Goal: Transaction & Acquisition: Purchase product/service

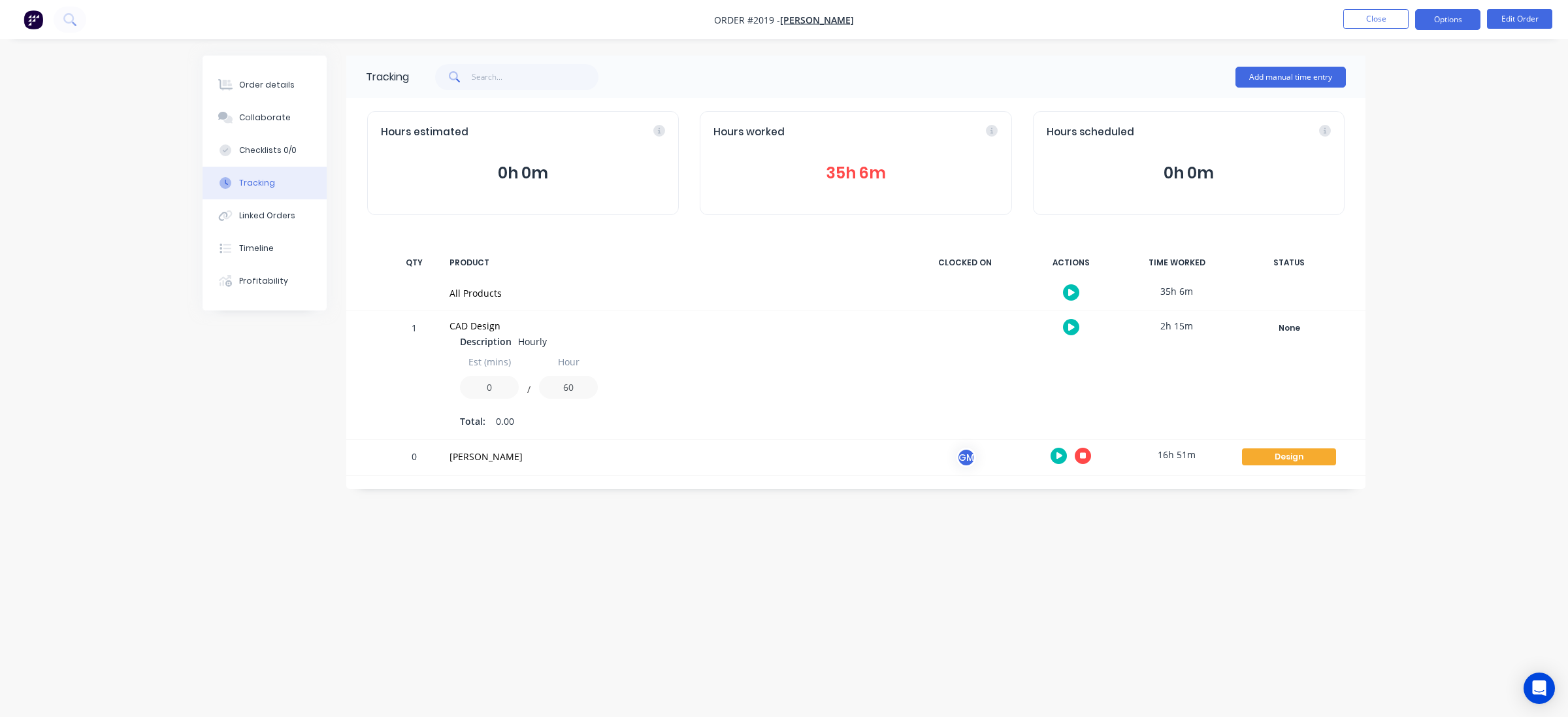
click at [1416, 18] on button "Options" at bounding box center [1448, 19] width 65 height 21
click at [1379, 18] on button "Close" at bounding box center [1376, 19] width 65 height 19
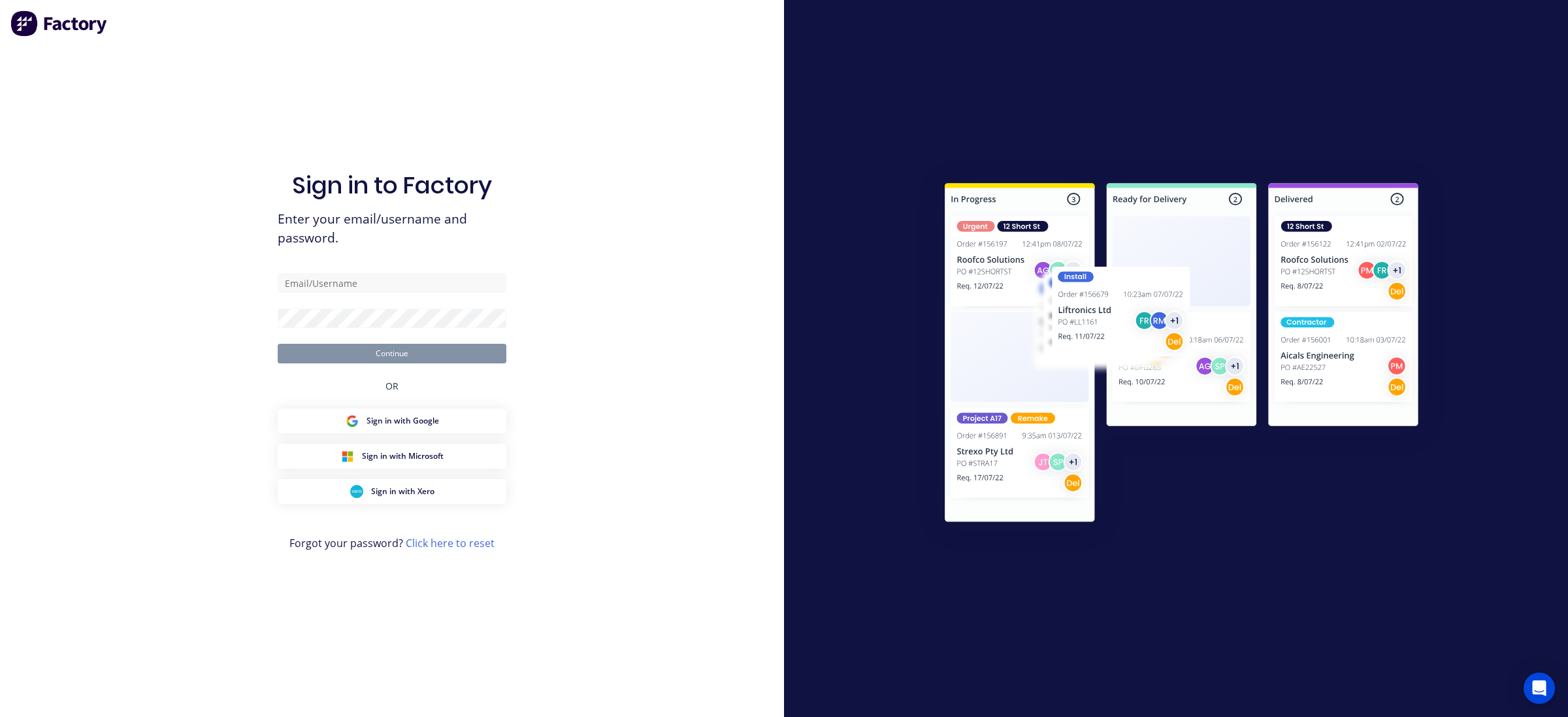
click at [707, 236] on div "Sign in to Factory Enter your email/username and password. Continue OR Sign in …" at bounding box center [392, 358] width 784 height 717
click at [419, 270] on div "Sign in to Factory Enter your email/username and password. Continue OR Sign in …" at bounding box center [392, 371] width 229 height 669
click at [408, 429] on button "Sign in with Google" at bounding box center [392, 420] width 229 height 25
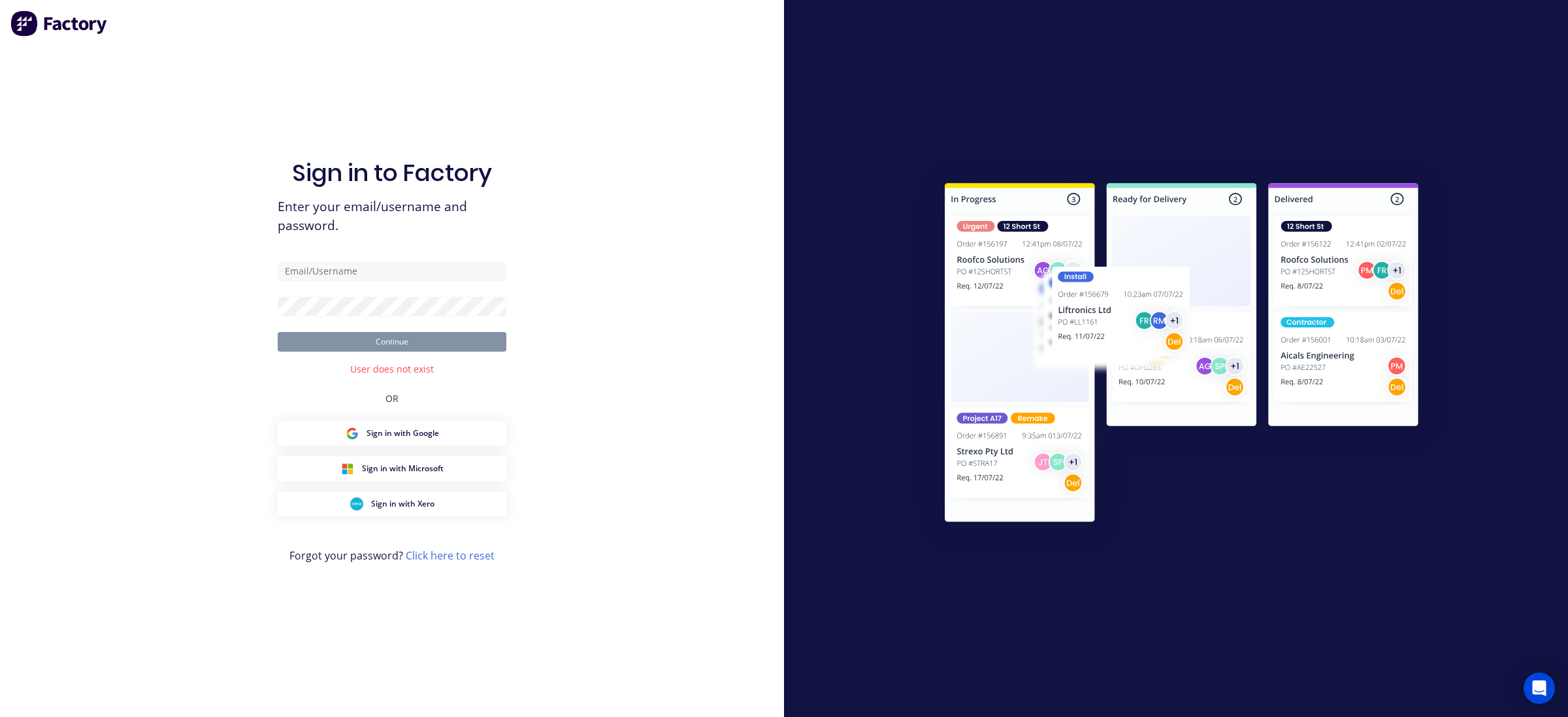
click at [419, 285] on form "Continue" at bounding box center [392, 306] width 229 height 90
click at [432, 253] on div "Sign in to Factory Enter your email/username and password. Continue User does n…" at bounding box center [392, 371] width 229 height 669
click at [429, 265] on input "text" at bounding box center [392, 271] width 229 height 19
type input "uliseas7@gmail.com"
click at [411, 317] on form "uliseas7@gmail.com Continue" at bounding box center [392, 306] width 229 height 90
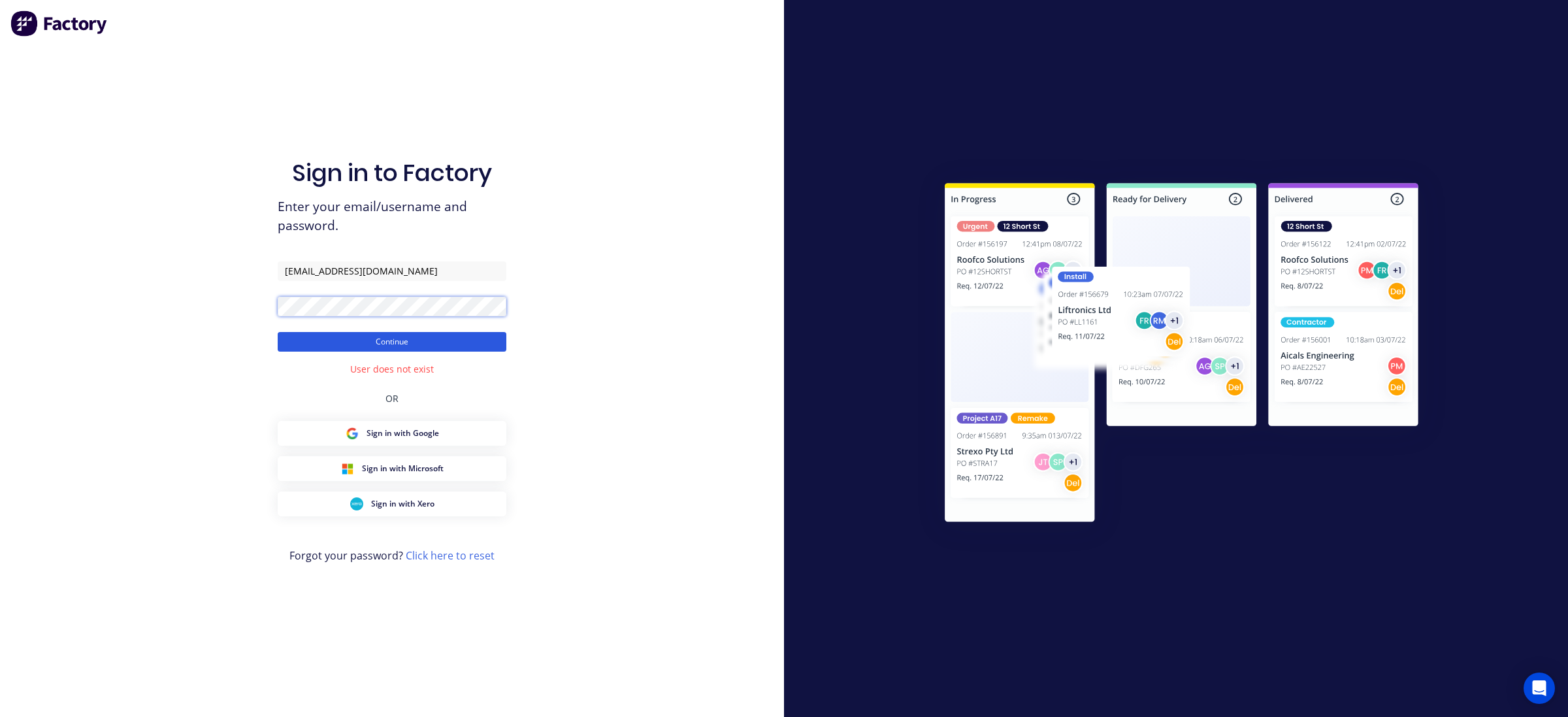
click at [277, 332] on button "Continue" at bounding box center [392, 342] width 229 height 19
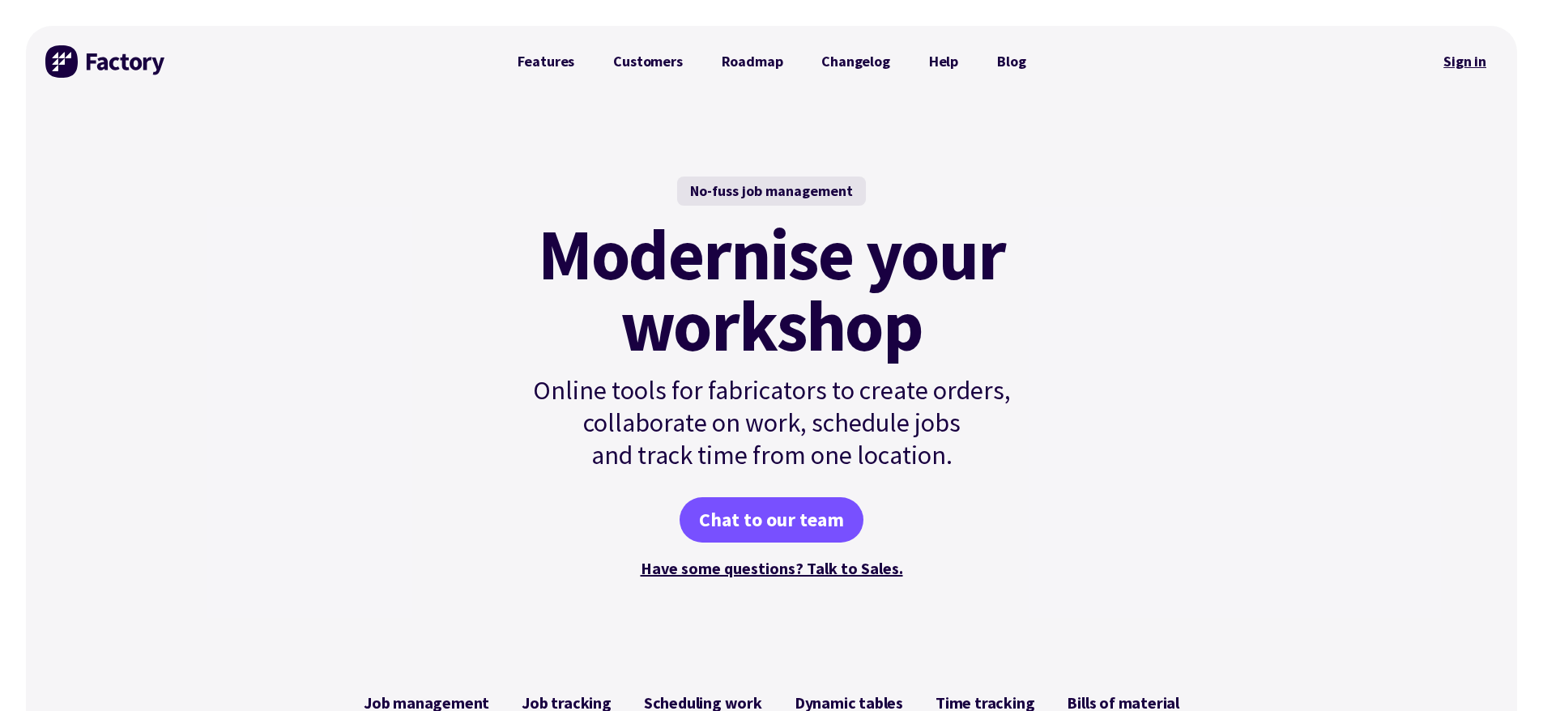
click at [1468, 75] on link "Sign in" at bounding box center [1465, 61] width 66 height 37
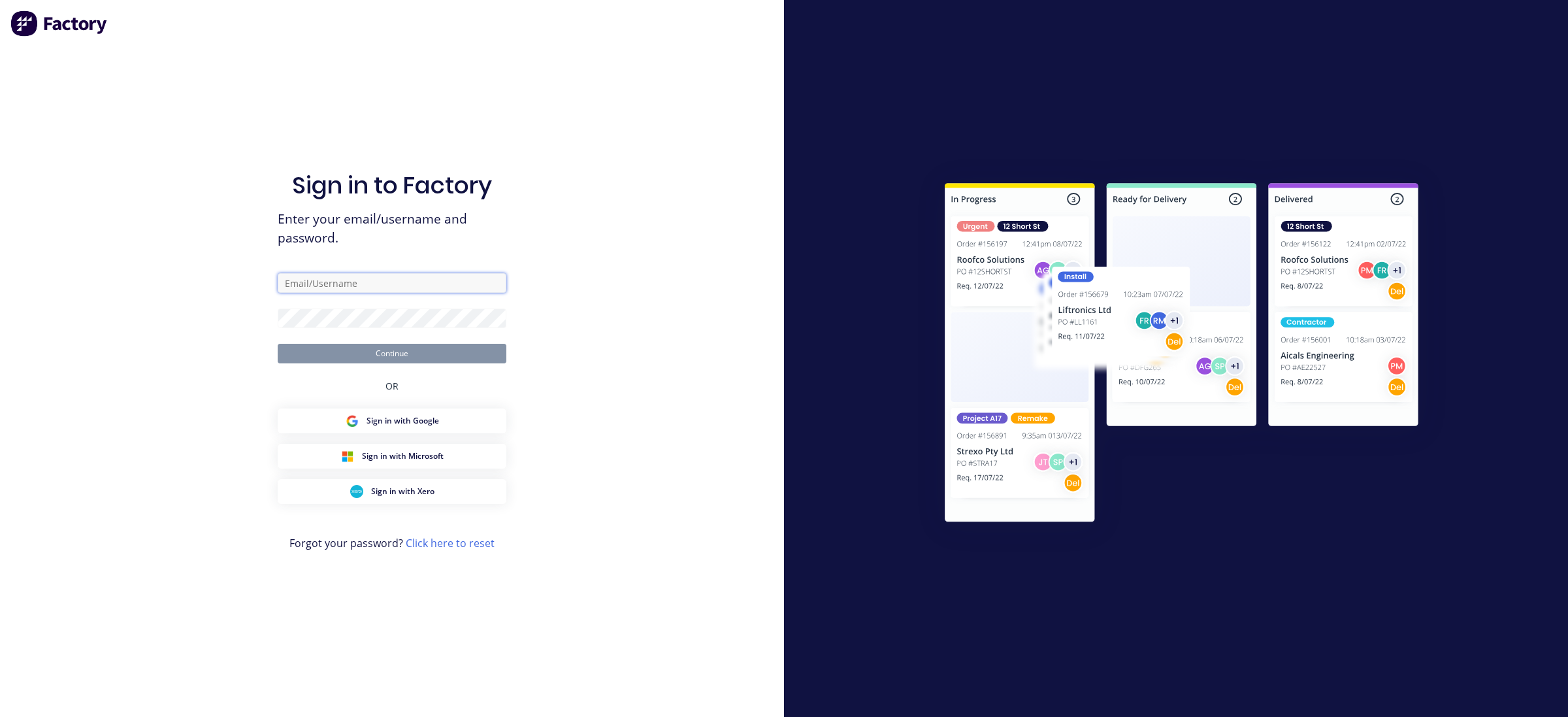
click at [407, 273] on input "text" at bounding box center [392, 283] width 229 height 19
click at [277, 344] on button "Continue" at bounding box center [392, 353] width 229 height 19
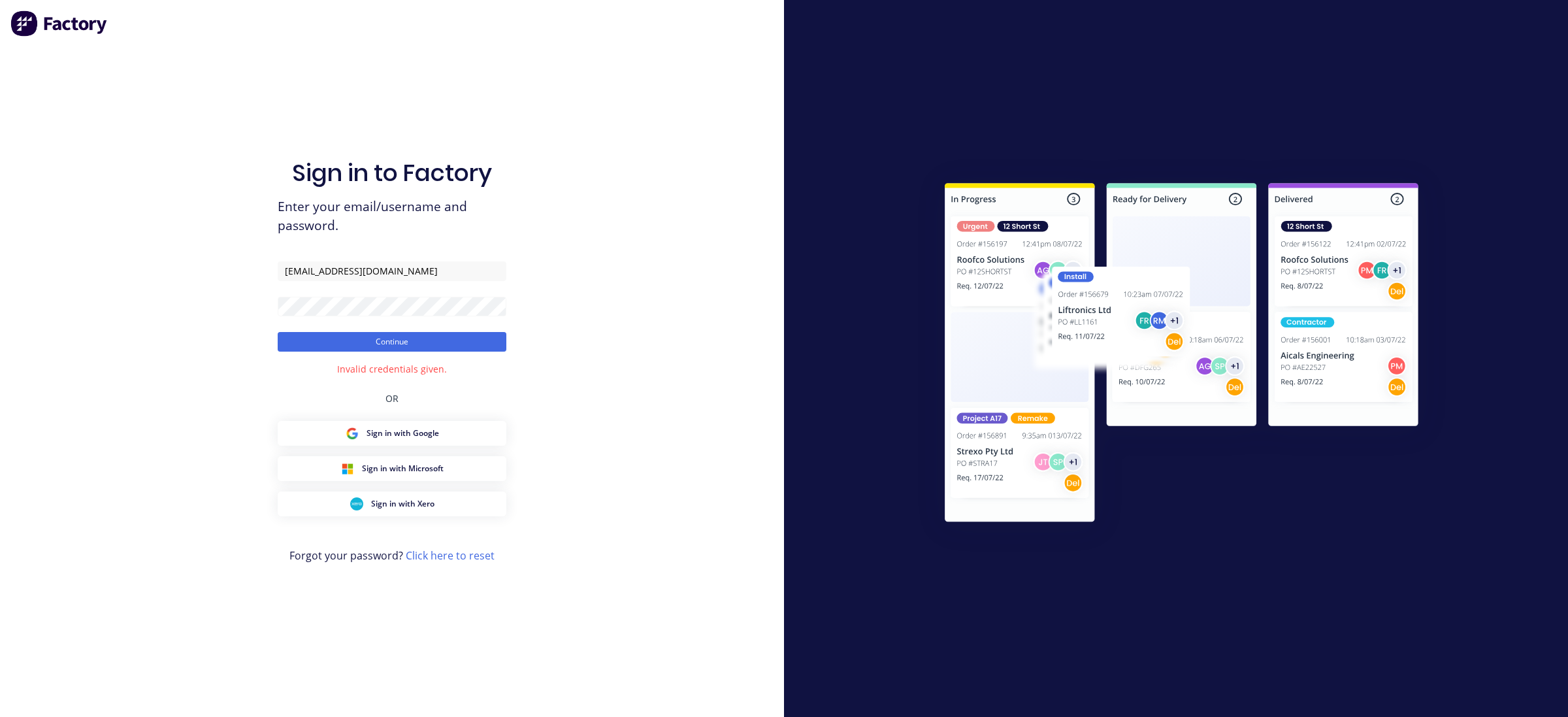
click at [606, 315] on div "Sign in to Factory Enter your email/username and password. [EMAIL_ADDRESS][DOMA…" at bounding box center [392, 358] width 784 height 717
click at [277, 332] on button "Continue" at bounding box center [392, 342] width 229 height 19
click at [445, 319] on form "[EMAIL_ADDRESS][DOMAIN_NAME] Continue" at bounding box center [392, 306] width 229 height 90
click at [277, 332] on button "Continue" at bounding box center [392, 342] width 229 height 19
click at [432, 263] on input "[EMAIL_ADDRESS][DOMAIN_NAME]" at bounding box center [392, 271] width 229 height 19
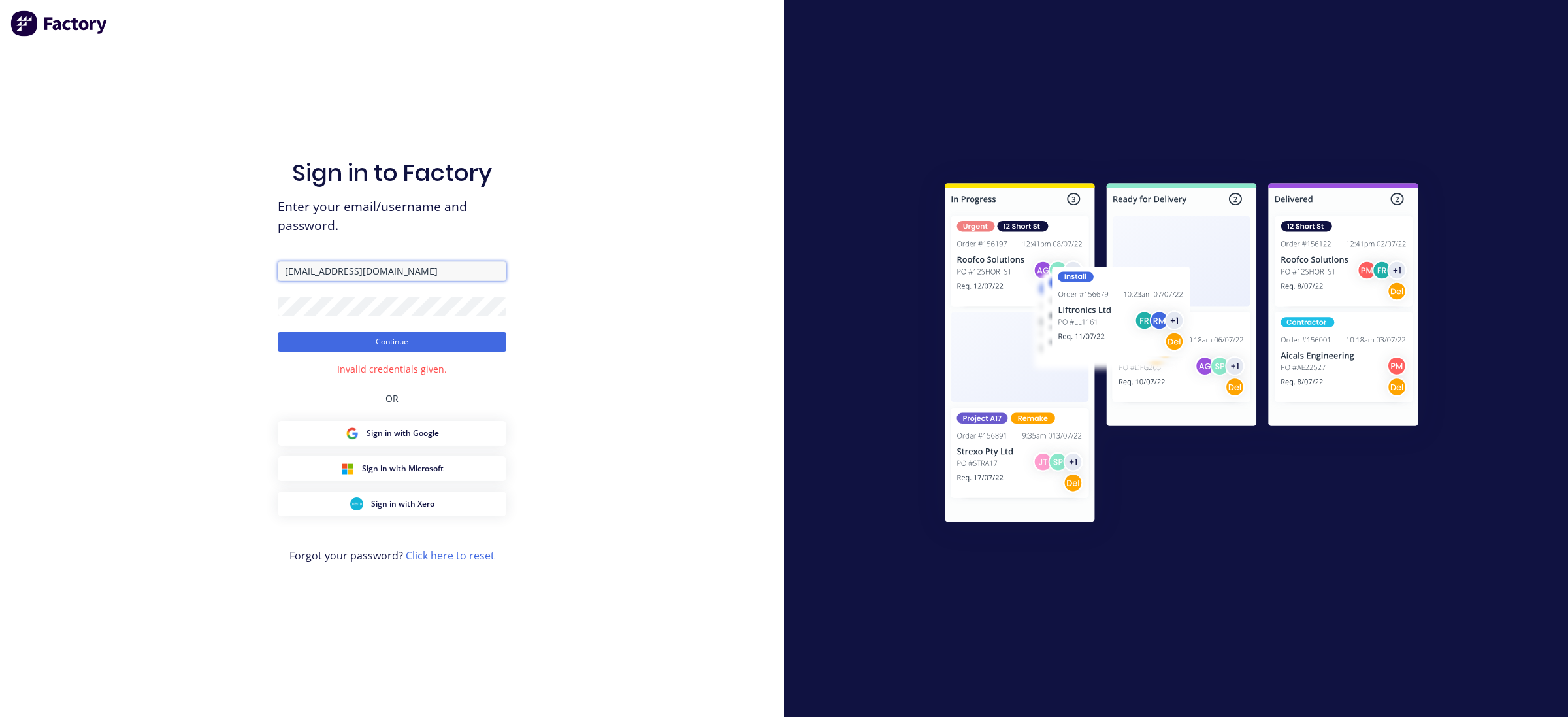
click at [432, 263] on input "[EMAIL_ADDRESS][DOMAIN_NAME]" at bounding box center [392, 271] width 229 height 19
click at [428, 263] on input "[EMAIL_ADDRESS][DOMAIN_NAME]" at bounding box center [392, 271] width 229 height 19
click at [157, 343] on div "Sign in to Factory Enter your email/username and password. [EMAIL_ADDRESS][DOMA…" at bounding box center [392, 358] width 784 height 717
click at [452, 277] on input "[EMAIL_ADDRESS][DOMAIN_NAME]" at bounding box center [392, 271] width 229 height 19
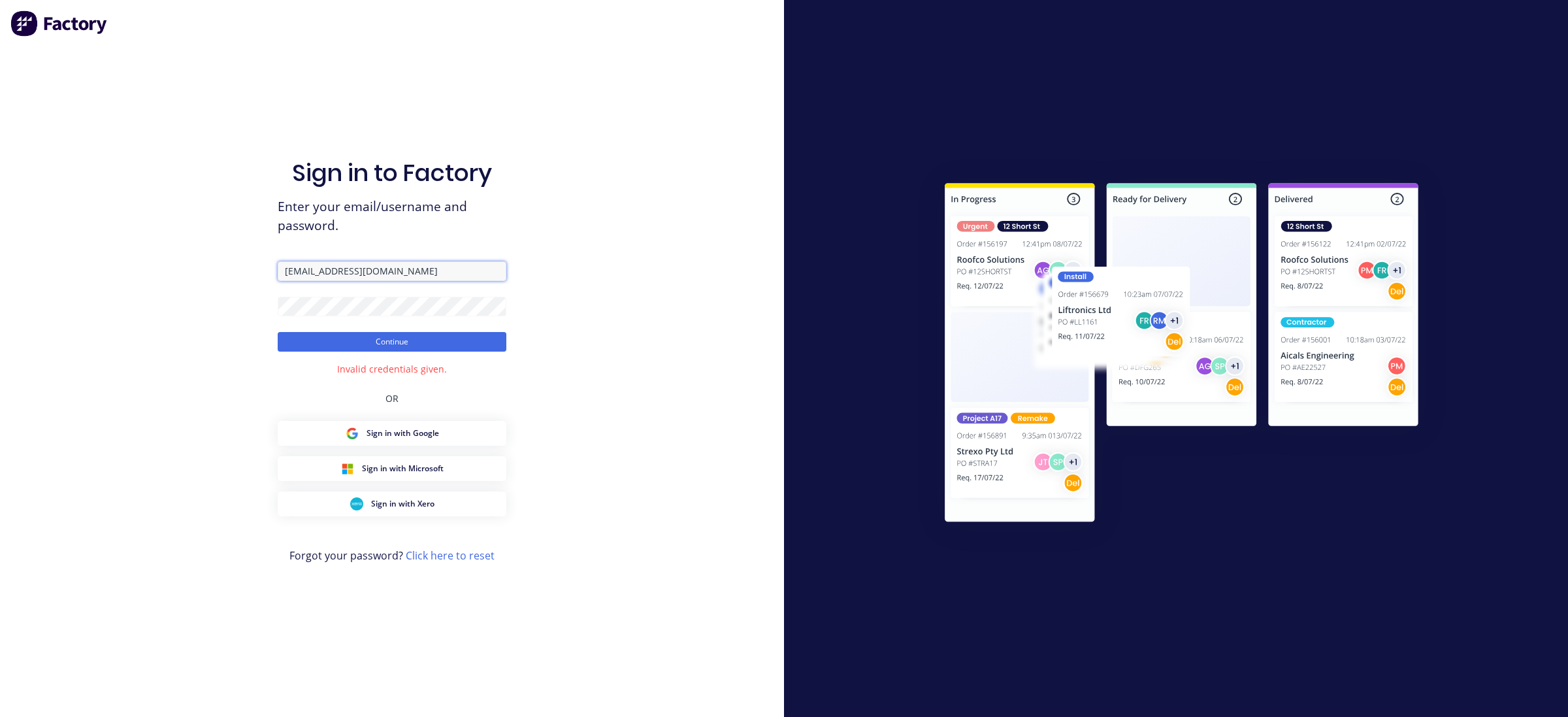
click at [452, 277] on input "[EMAIL_ADDRESS][DOMAIN_NAME]" at bounding box center [392, 271] width 229 height 19
type input "[EMAIL_ADDRESS][DOMAIN_NAME]"
click at [277, 332] on button "Continue" at bounding box center [392, 342] width 229 height 19
click at [444, 439] on button "Sign in with Google" at bounding box center [392, 433] width 229 height 25
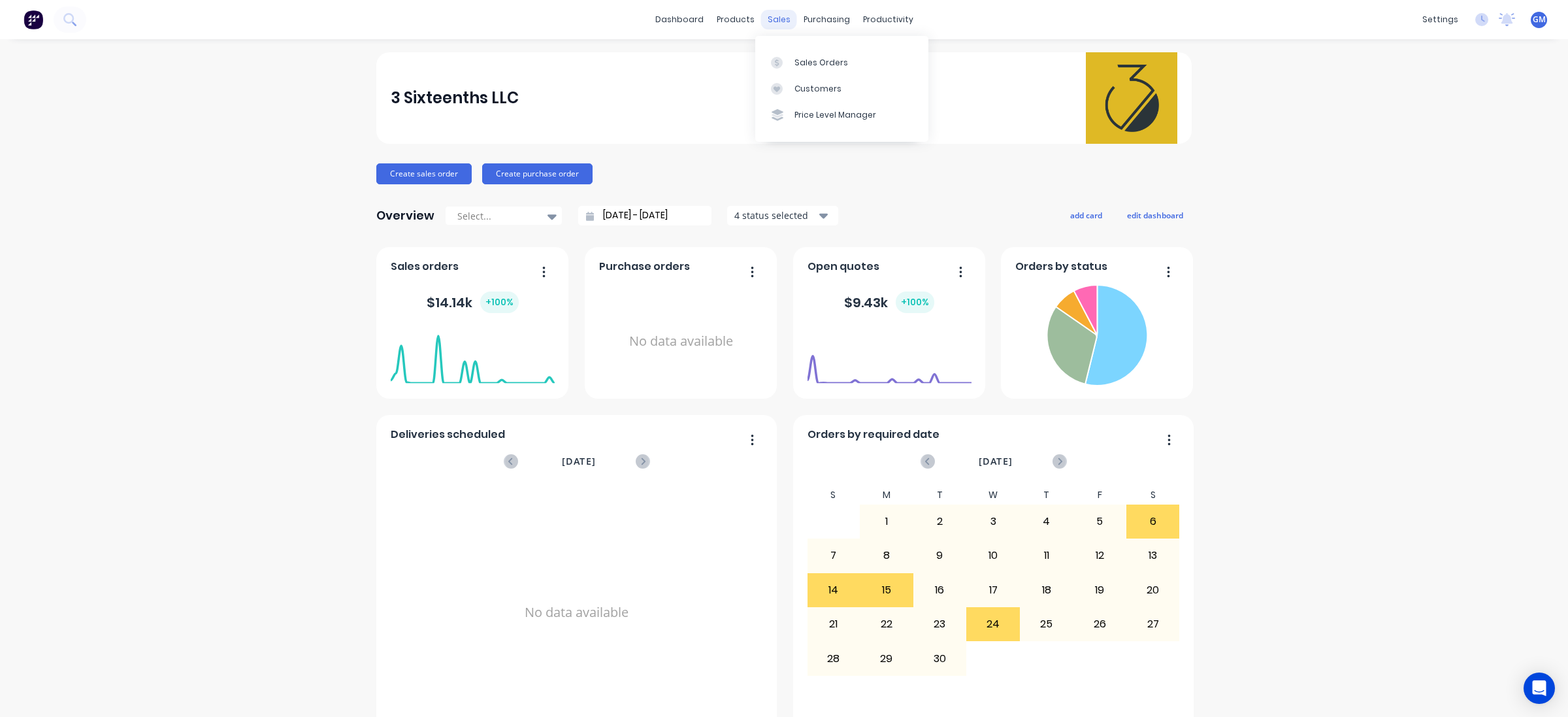
click at [769, 14] on div "sales" at bounding box center [779, 19] width 36 height 19
click at [765, 21] on div "sales" at bounding box center [779, 19] width 36 height 19
click at [897, 21] on div "productivity" at bounding box center [888, 19] width 64 height 19
click at [905, 53] on link "Workflow" at bounding box center [932, 62] width 173 height 26
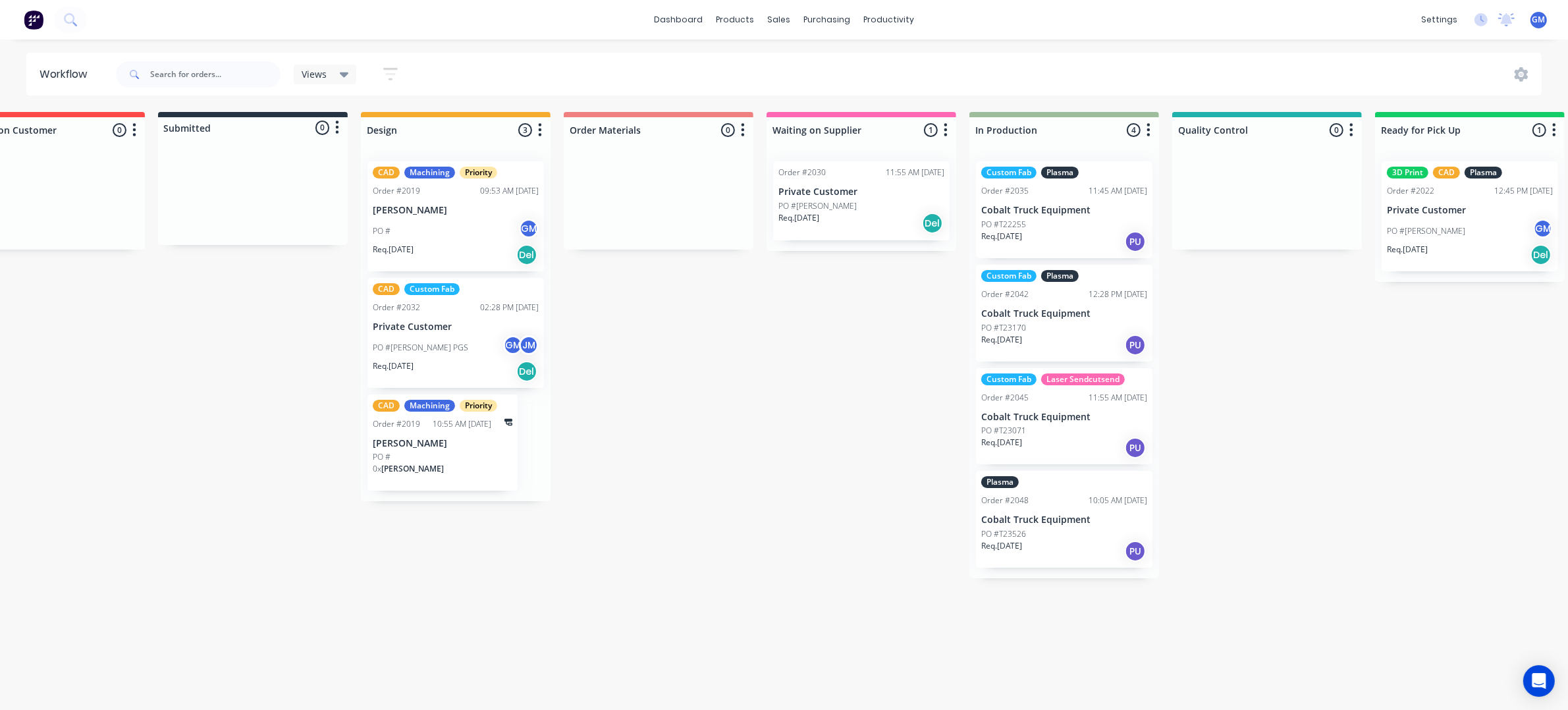
scroll to position [0, 81]
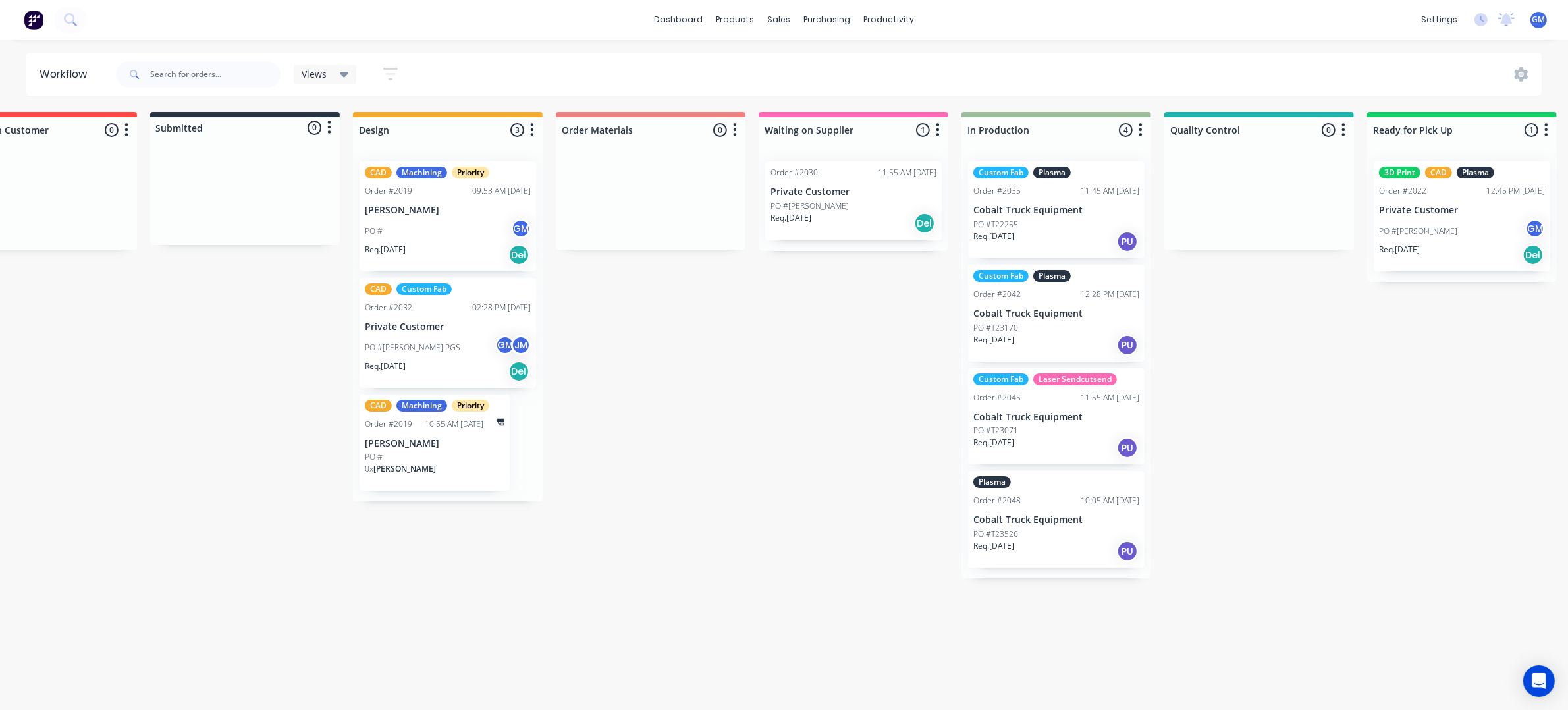
click at [1022, 421] on p "Cobalt Truck Equipment" at bounding box center [1056, 417] width 166 height 11
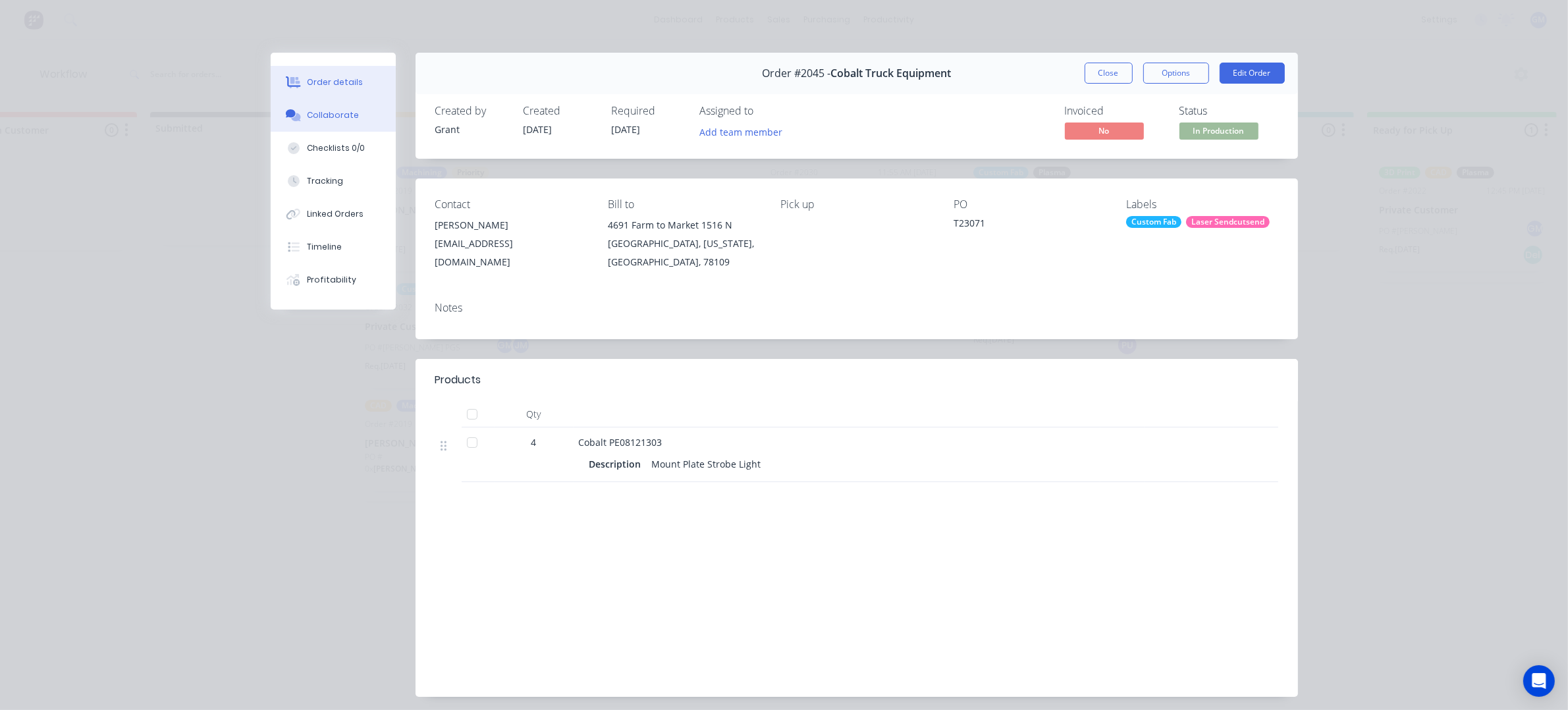
click at [345, 127] on button "Collaborate" at bounding box center [333, 115] width 125 height 33
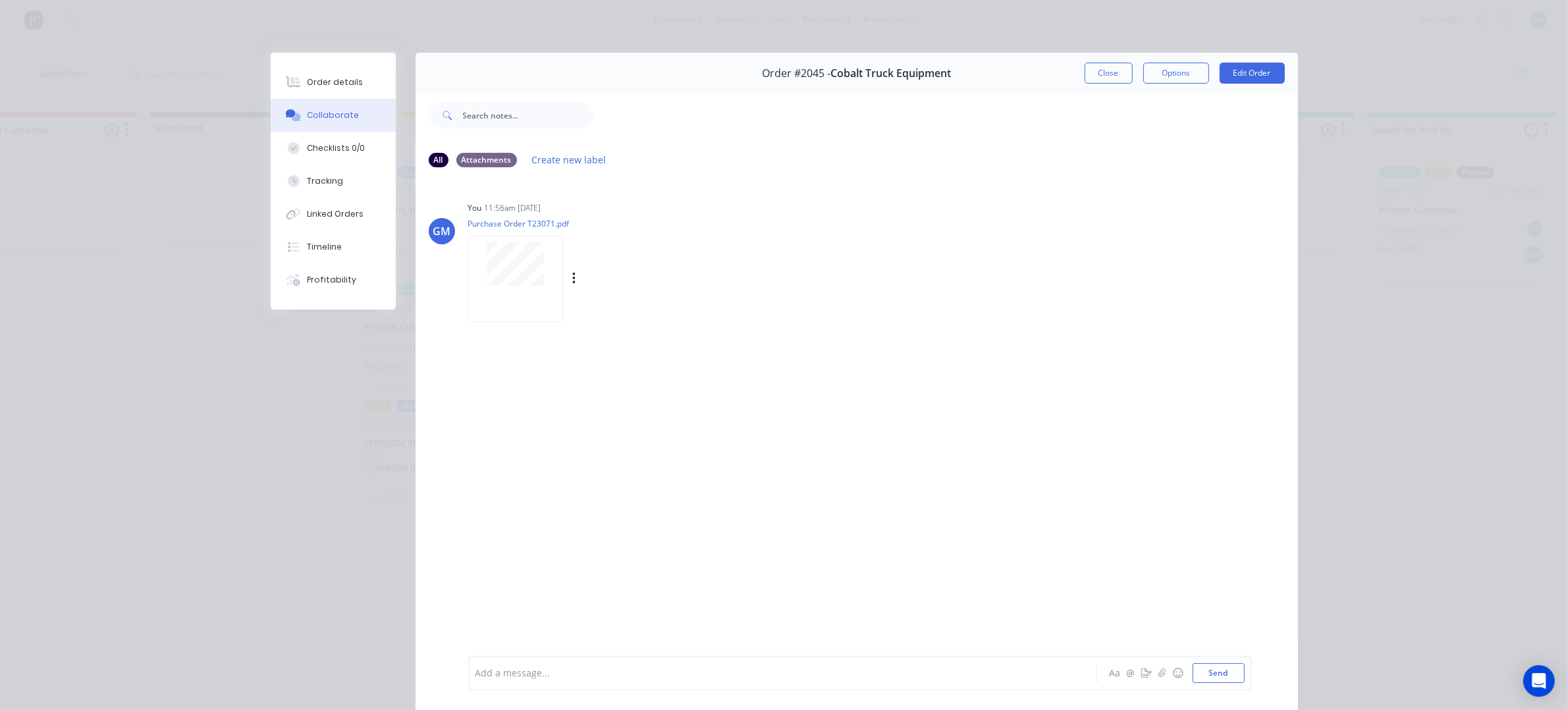
click at [475, 236] on div at bounding box center [515, 279] width 95 height 86
click at [228, 176] on div "Order details Collaborate Checklists 0/0 Tracking Linked Orders Timeline Profit…" at bounding box center [784, 355] width 1568 height 710
drag, startPoint x: 1116, startPoint y: 61, endPoint x: 1114, endPoint y: 78, distance: 17.1
click at [1116, 63] on div "Order #2045 - Cobalt Truck Equipment Close Options Edit Order" at bounding box center [857, 73] width 883 height 41
click at [1114, 81] on button "Close" at bounding box center [1108, 73] width 48 height 21
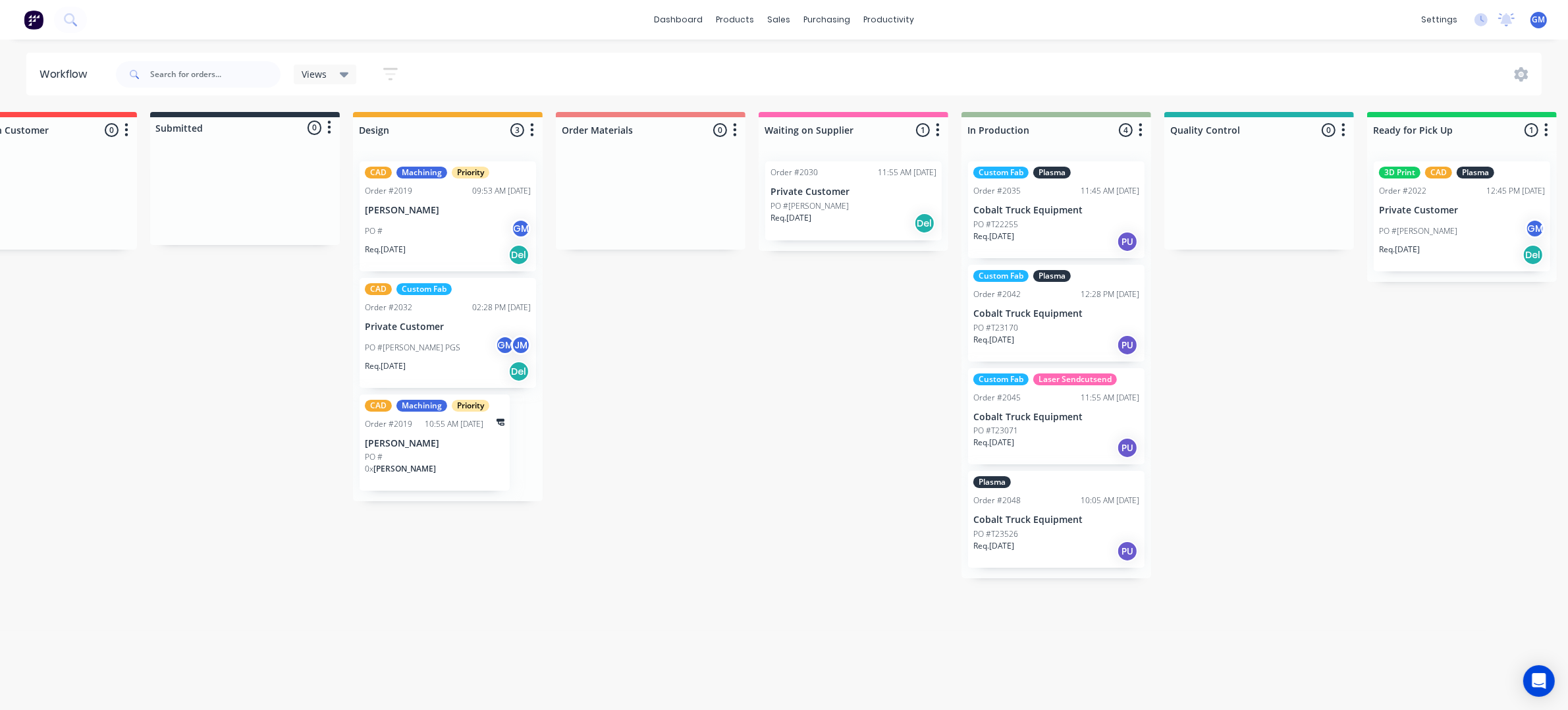
click at [1066, 338] on div "Req. [DATE] PU" at bounding box center [1056, 346] width 166 height 23
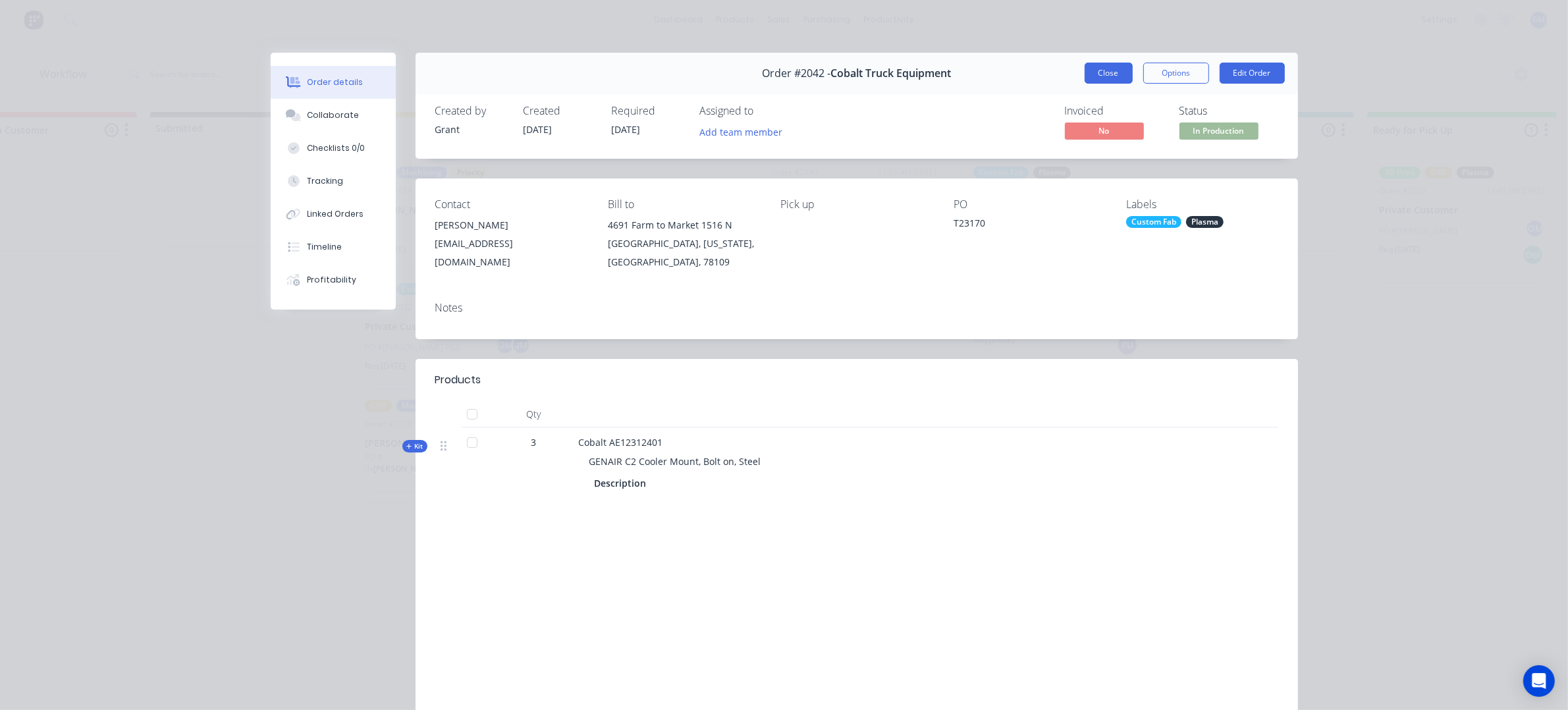
click at [1106, 71] on button "Close" at bounding box center [1108, 73] width 48 height 21
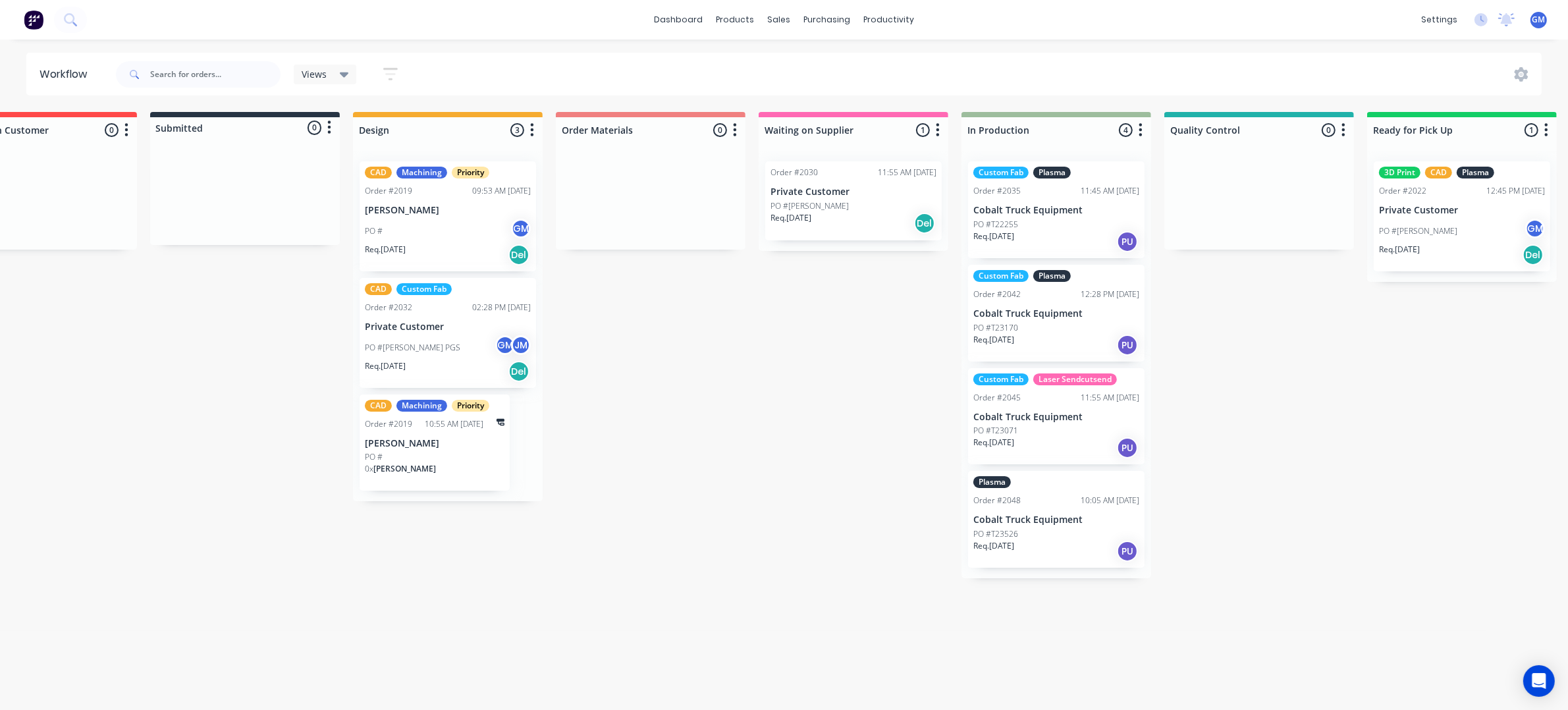
click at [1036, 209] on p "Cobalt Truck Equipment" at bounding box center [1056, 211] width 166 height 11
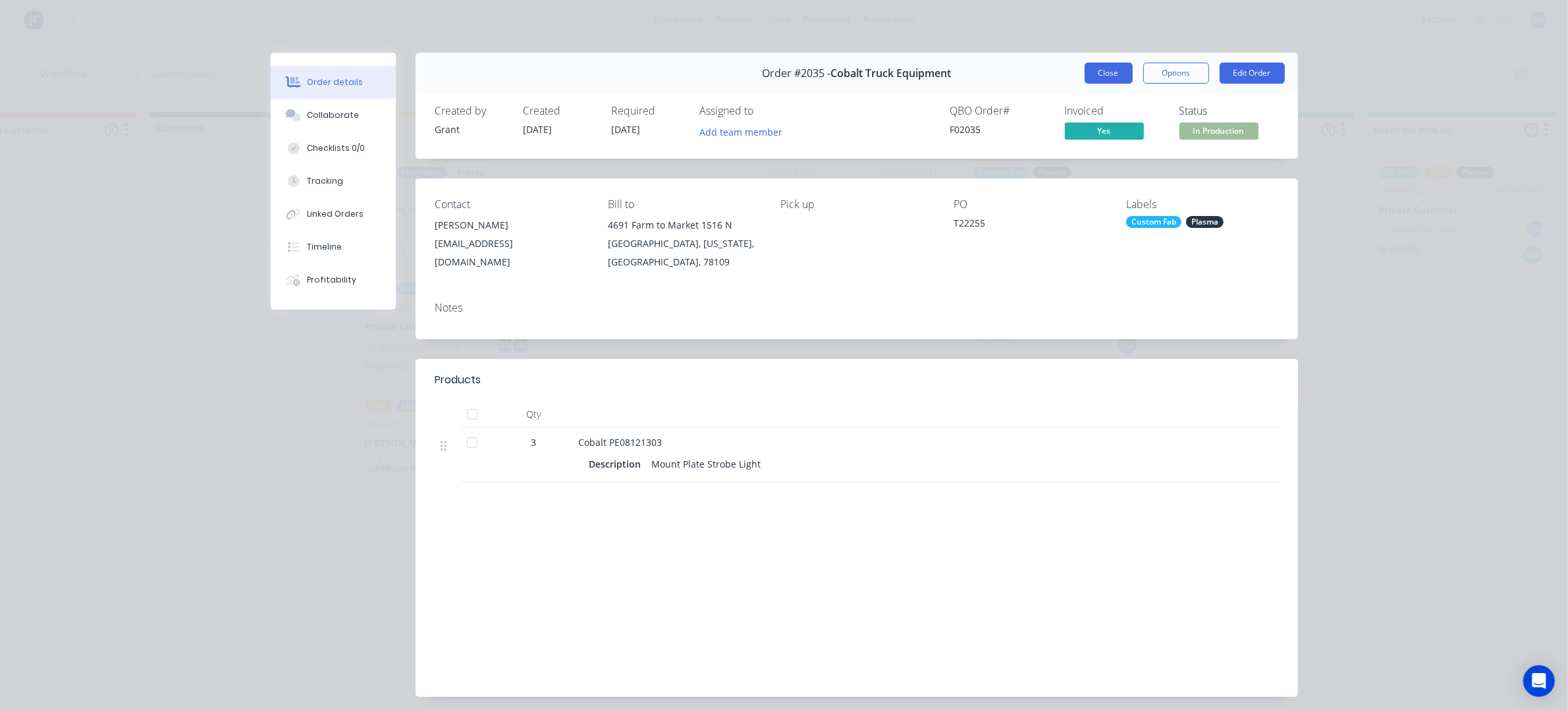
click at [1114, 78] on button "Close" at bounding box center [1108, 73] width 48 height 21
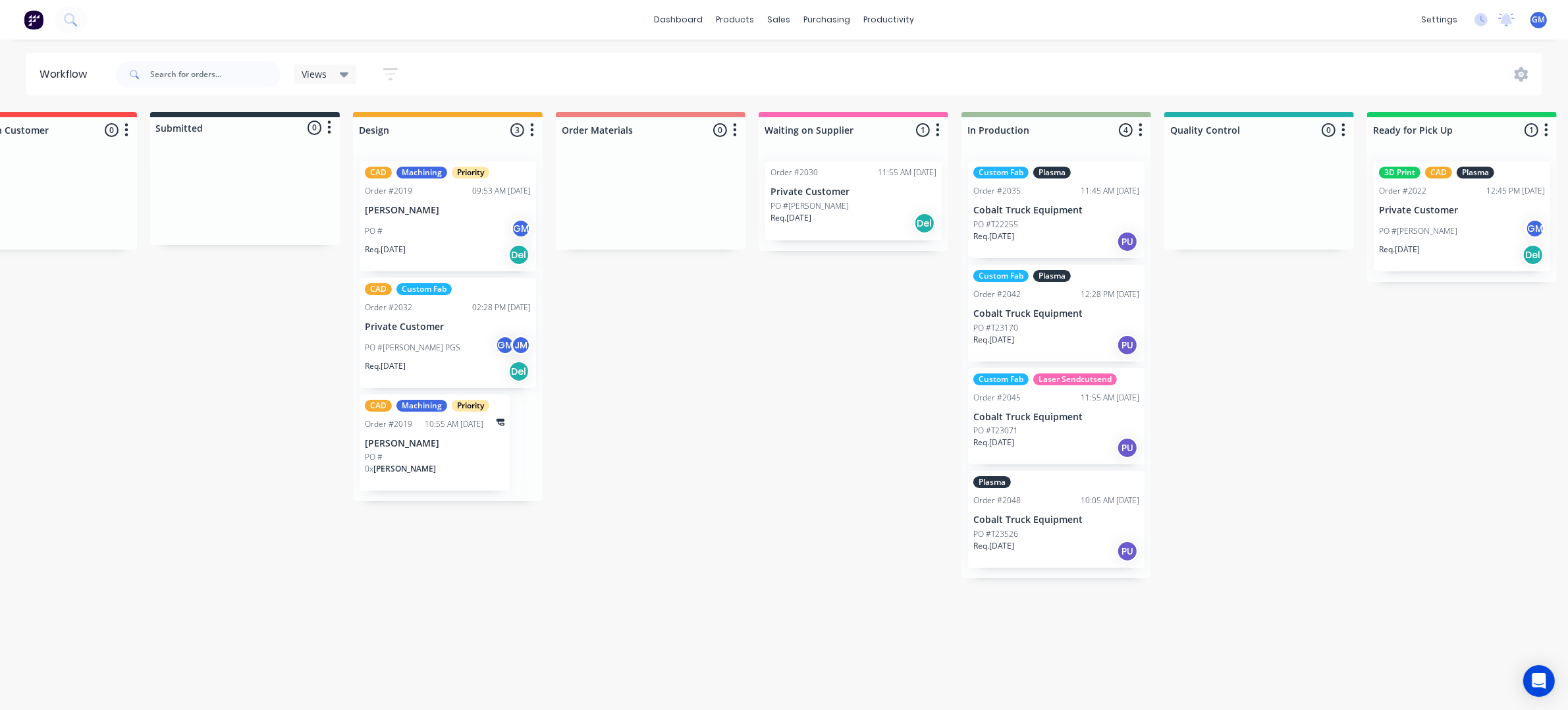
click at [1052, 325] on div "PO #T23170" at bounding box center [1056, 328] width 166 height 12
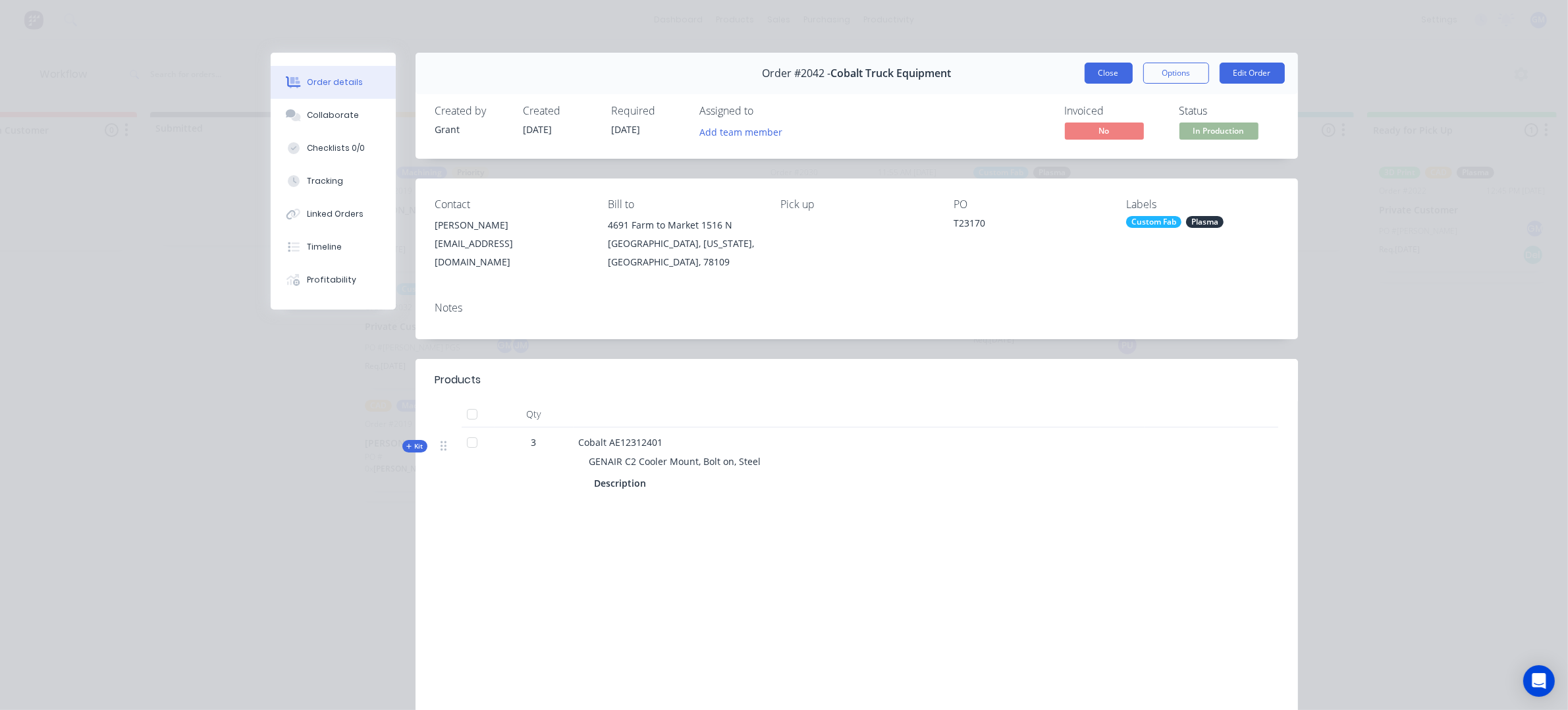
click at [1101, 70] on button "Close" at bounding box center [1108, 73] width 48 height 21
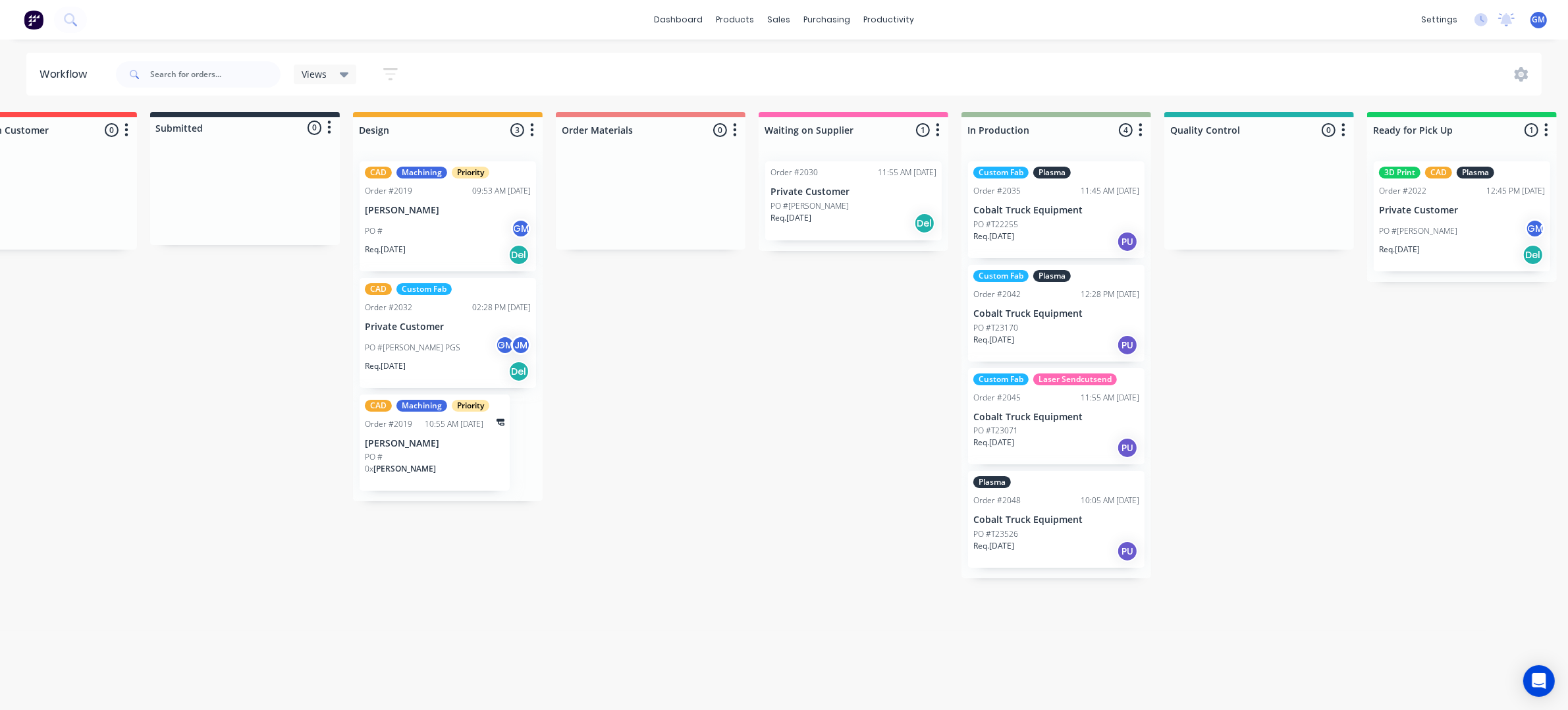
click at [1210, 436] on div "Waiting on Customer 0 Status colour #FF4949 hex #FF4949 Save Cancel Notificatio…" at bounding box center [1198, 407] width 2578 height 591
click at [1077, 221] on div "PO #T22255" at bounding box center [1056, 224] width 166 height 12
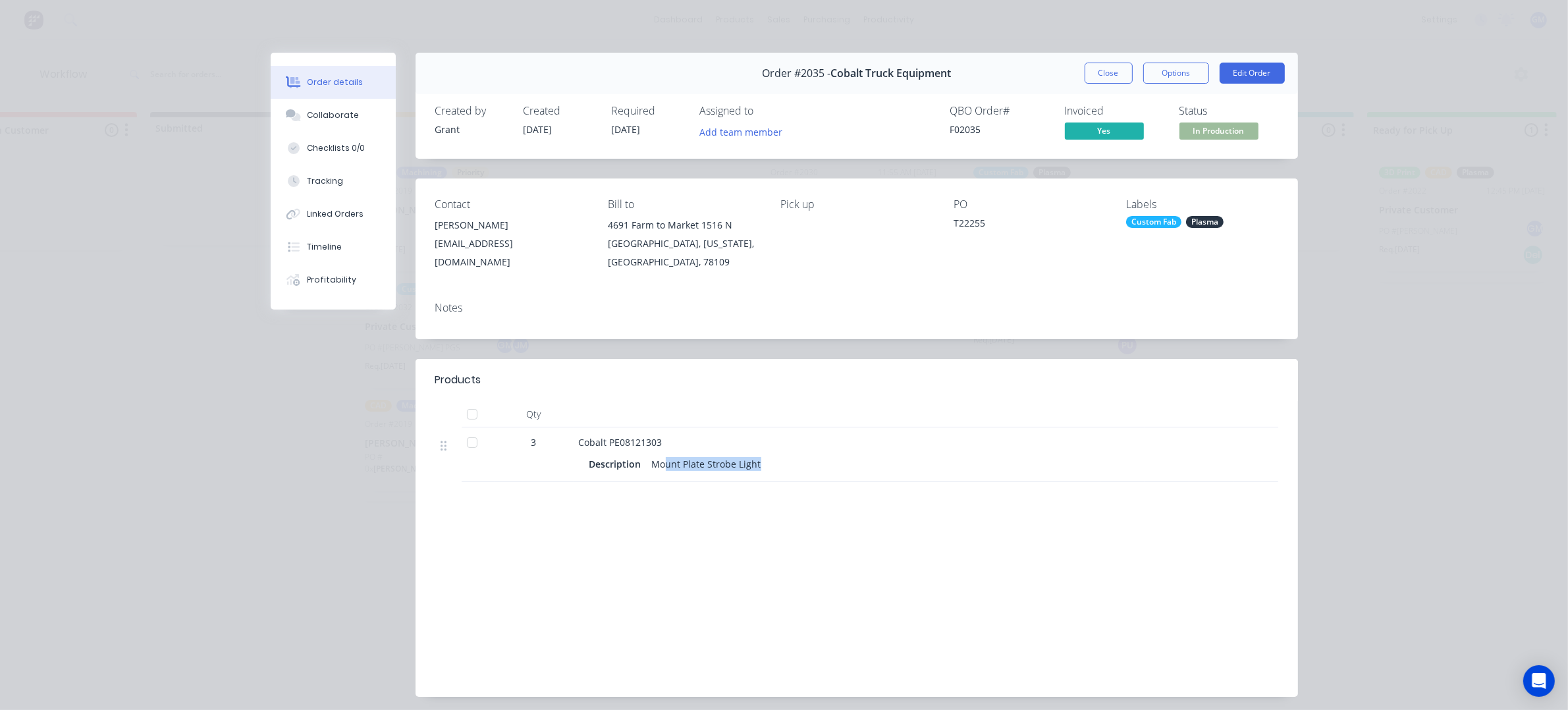
drag, startPoint x: 658, startPoint y: 464, endPoint x: 769, endPoint y: 464, distance: 111.0
click at [769, 464] on div "Description Mount Plate Strobe Light" at bounding box center [836, 464] width 495 height 19
click at [315, 109] on div "Collaborate" at bounding box center [333, 115] width 52 height 12
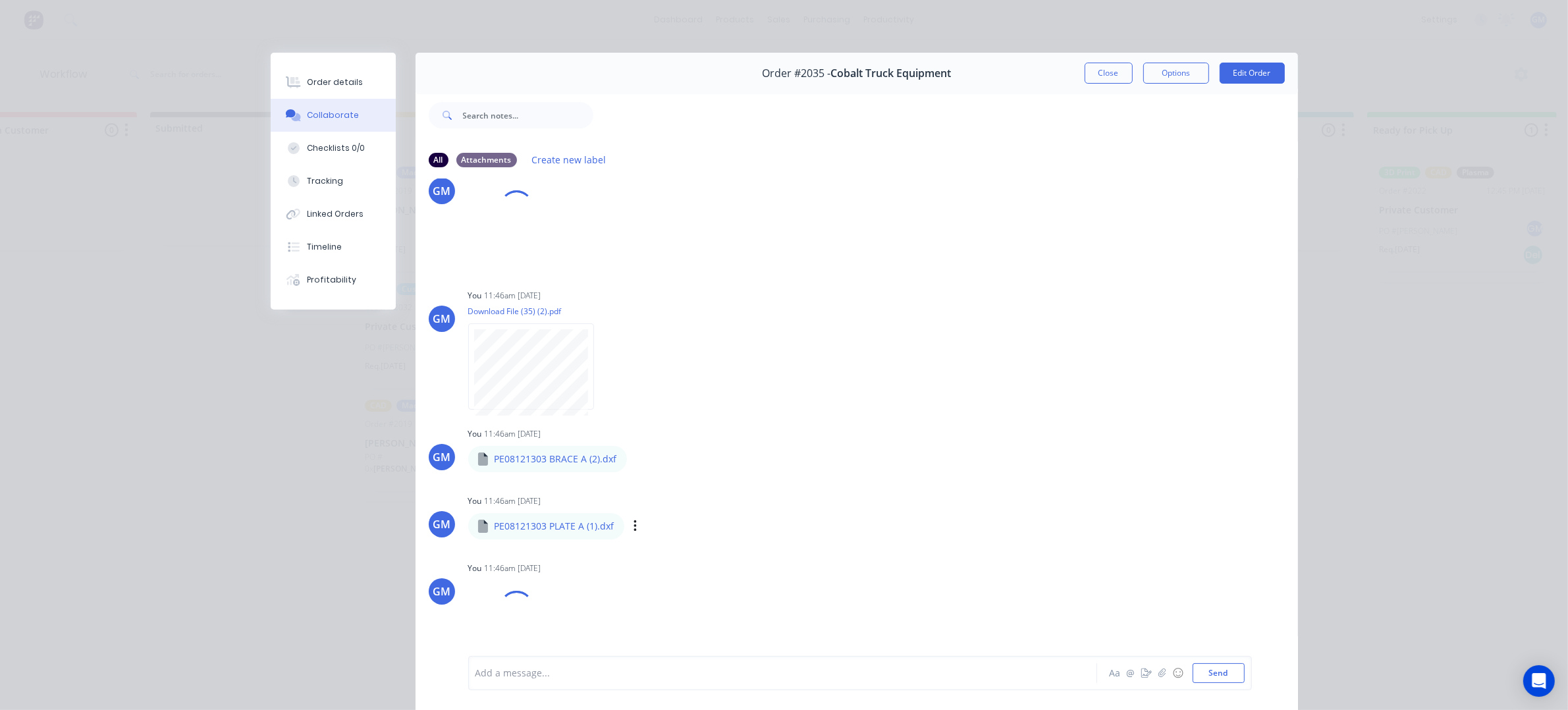
scroll to position [41, 0]
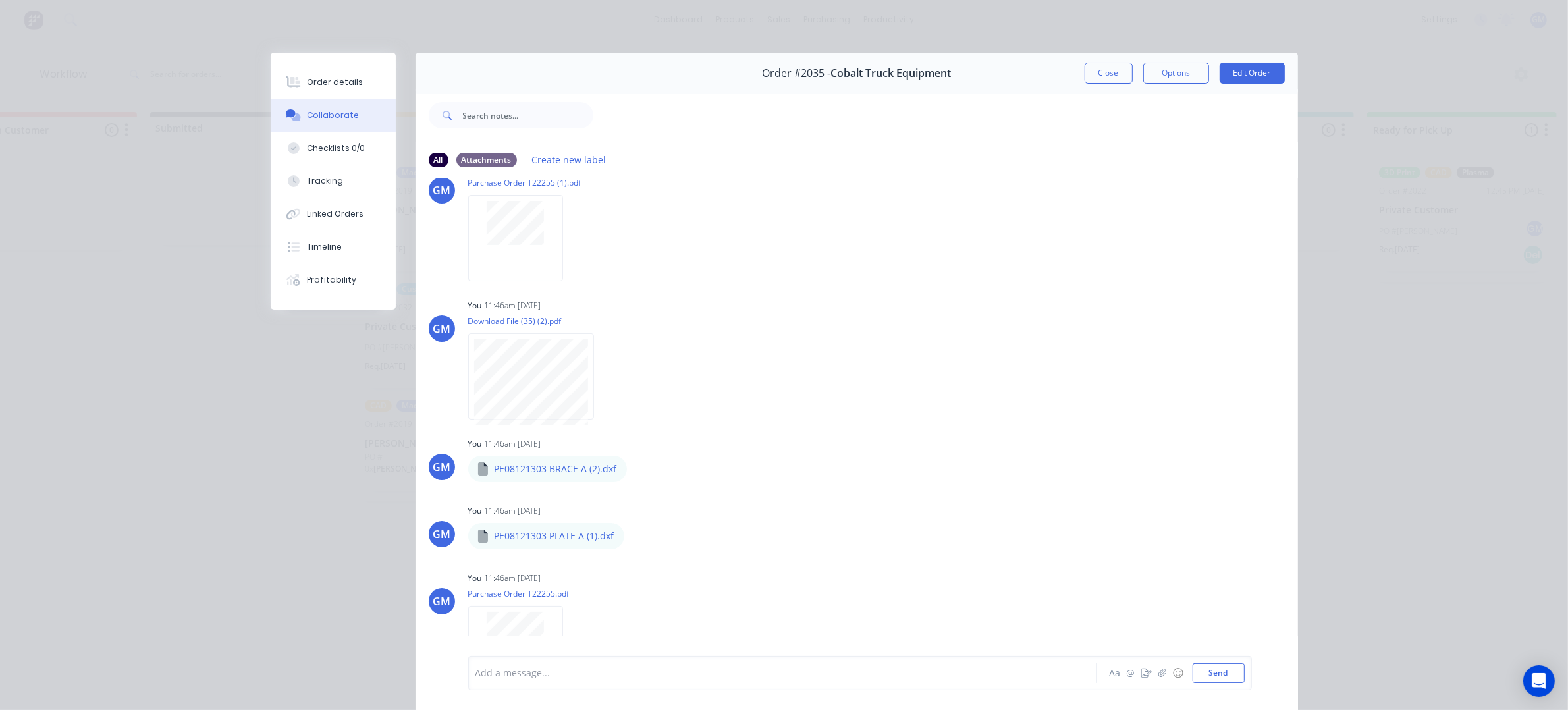
drag, startPoint x: 1116, startPoint y: 76, endPoint x: 1123, endPoint y: 113, distance: 37.7
click at [1114, 77] on button "Close" at bounding box center [1108, 73] width 48 height 21
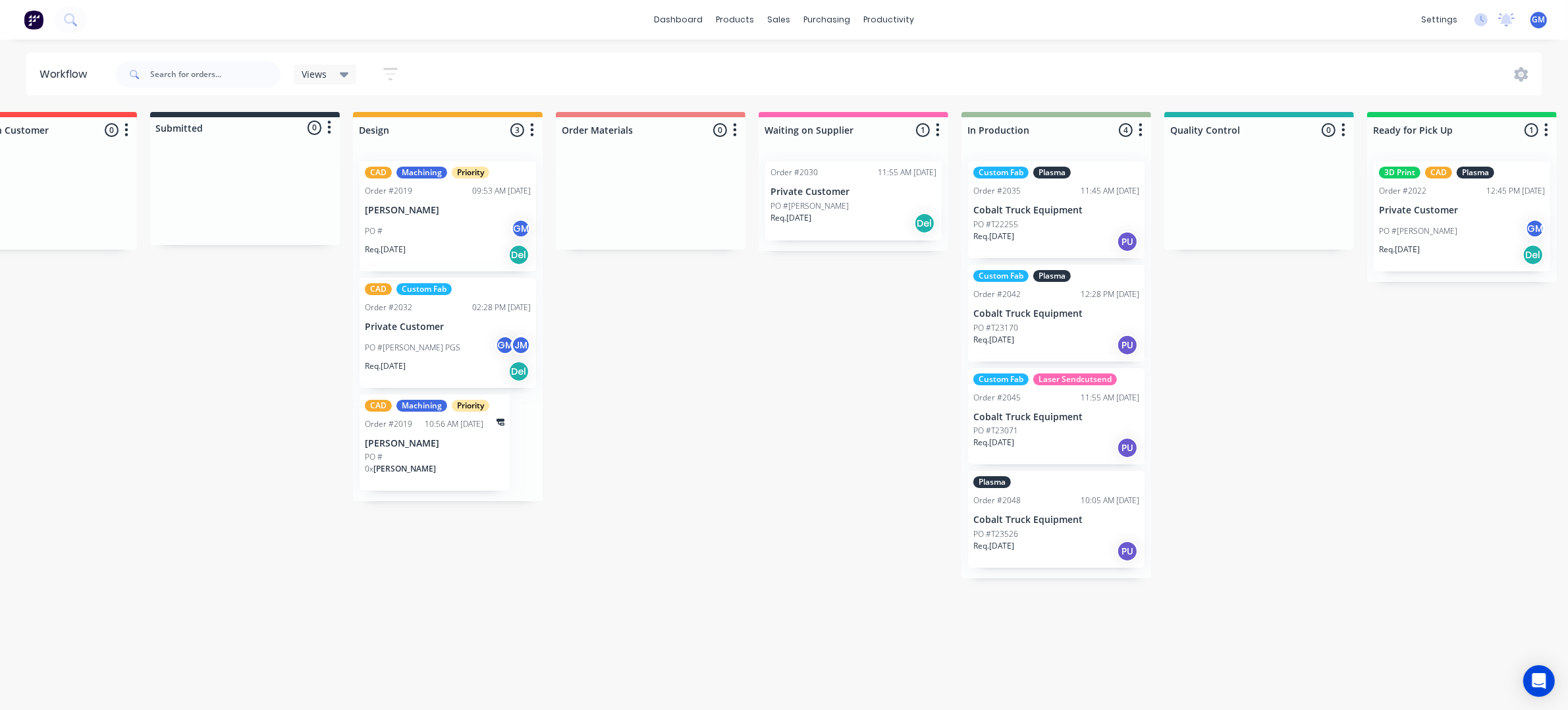
click at [1209, 54] on div "Views Save new view None (Default) edit Overview edit Show/Hide statuses Show l…" at bounding box center [827, 74] width 1429 height 40
drag, startPoint x: 655, startPoint y: 393, endPoint x: 650, endPoint y: 385, distance: 9.4
click at [650, 385] on div "Waiting on Customer 0 Status colour #FF4949 hex #FF4949 Save Cancel Notificatio…" at bounding box center [1198, 407] width 2578 height 591
click at [185, 398] on div "Waiting on Customer 0 Status colour #FF4949 hex #FF4949 Save Cancel Notificatio…" at bounding box center [1198, 407] width 2578 height 591
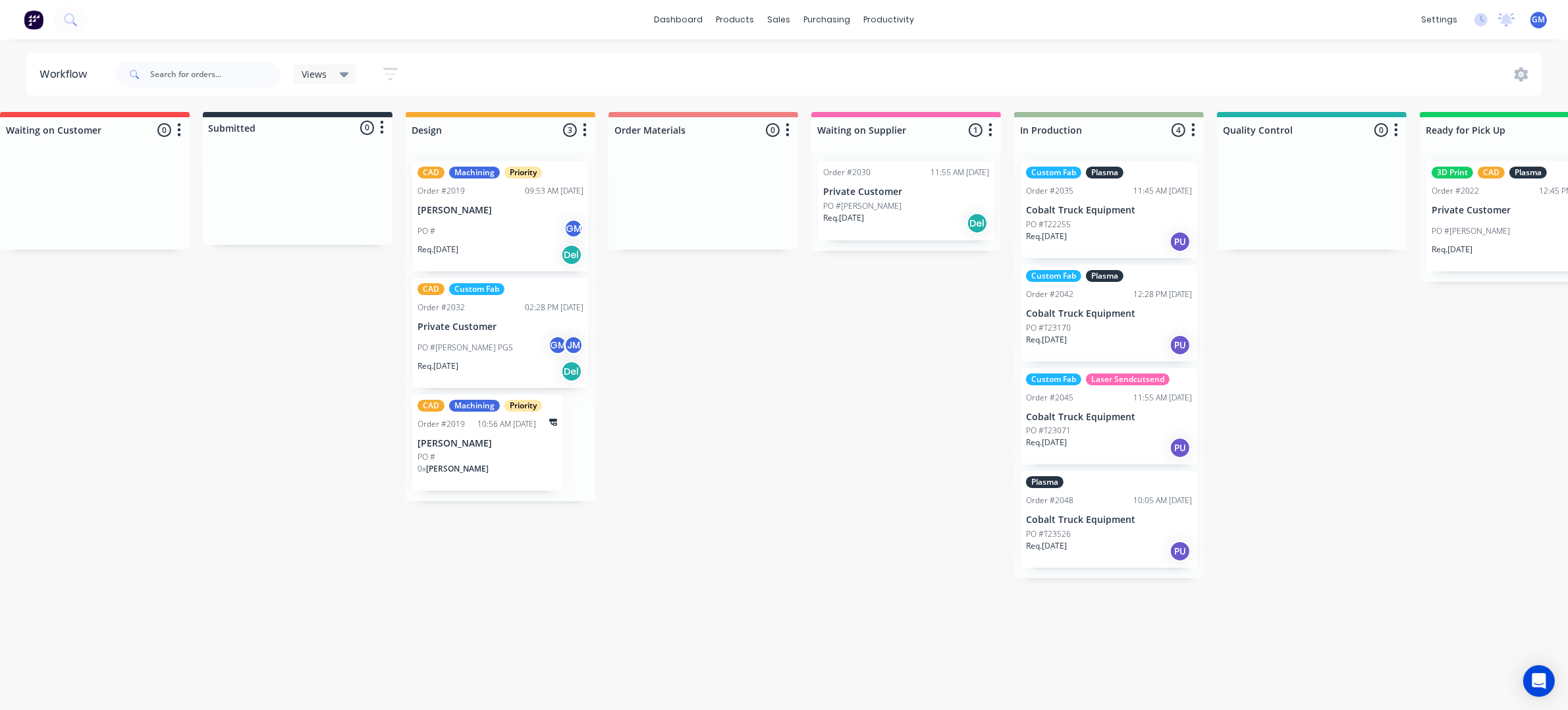
scroll to position [5, 0]
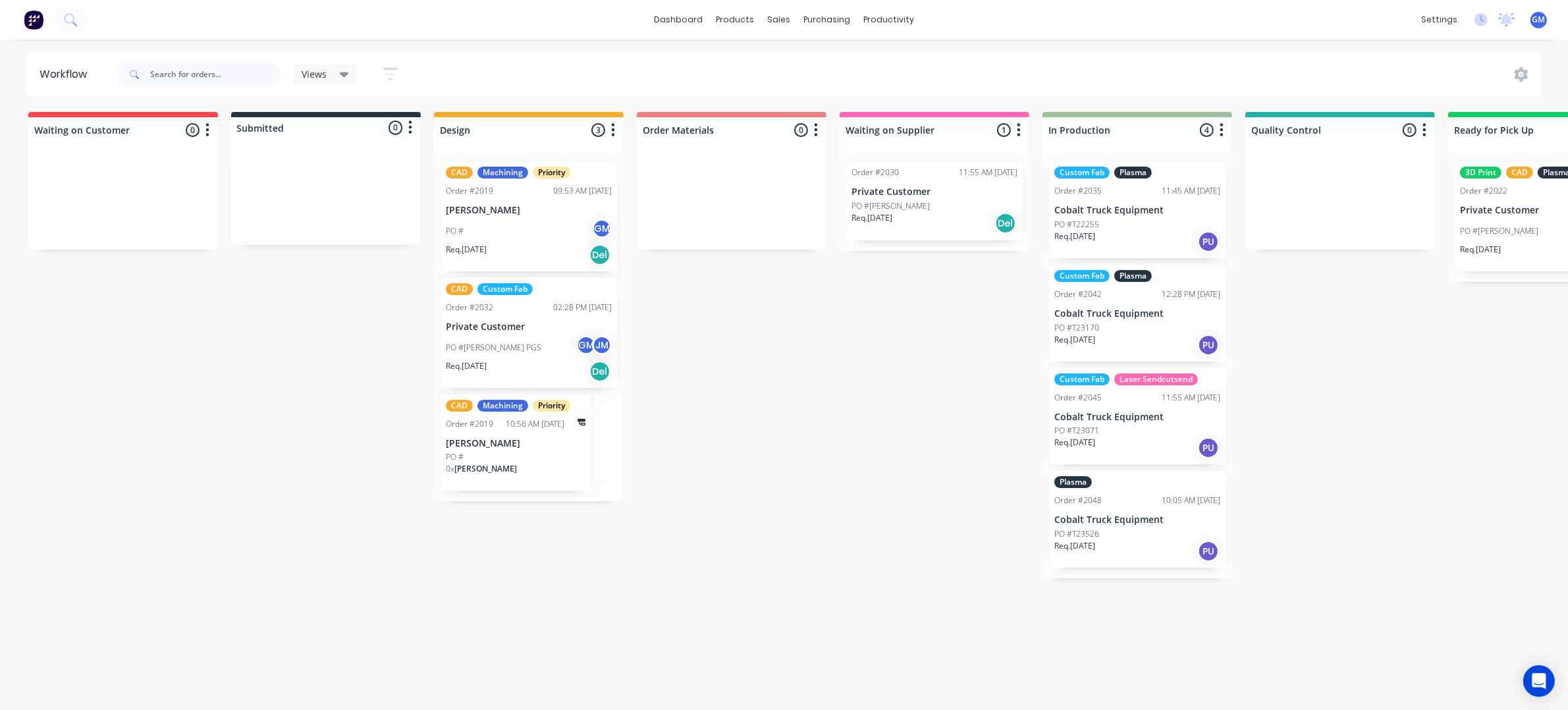
click at [792, 625] on div "Waiting on Customer 0 Status colour #FF4949 hex #FF4949 Save Cancel Notificatio…" at bounding box center [1279, 407] width 2578 height 591
click at [994, 546] on div "Waiting on Customer 0 Status colour #FF4949 hex #FF4949 Save Cancel Notificatio…" at bounding box center [1279, 407] width 2578 height 591
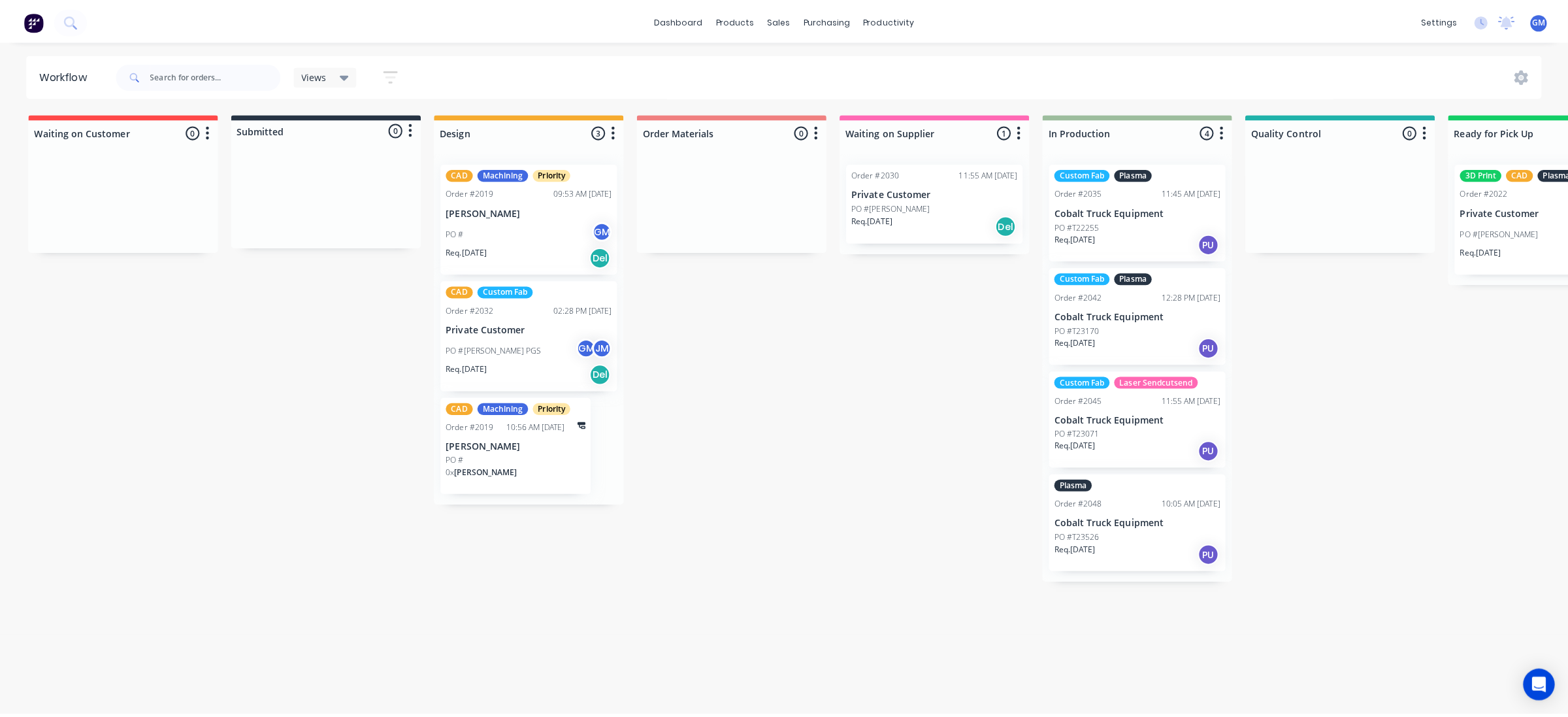
scroll to position [0, 0]
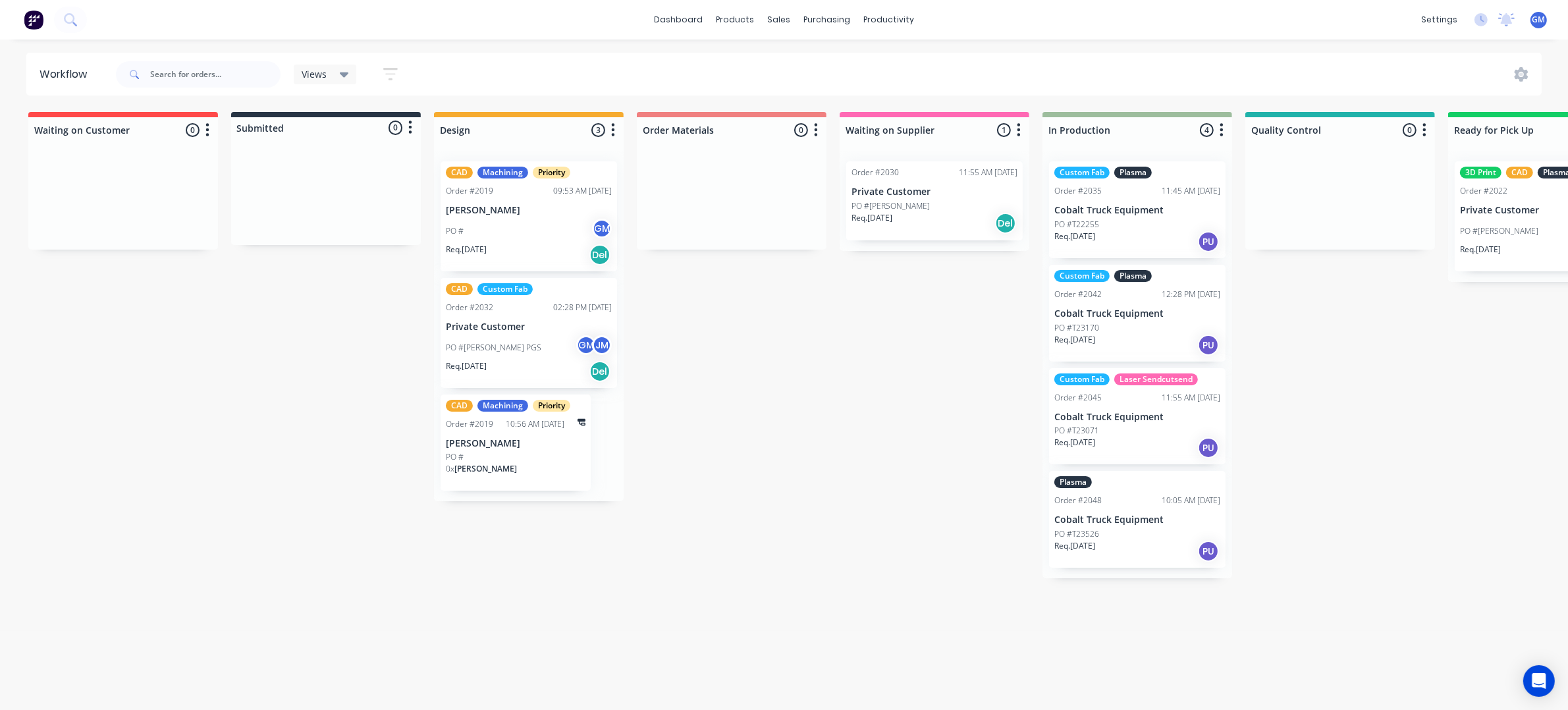
click at [710, 506] on div "Waiting on Customer 0 Status colour #FF4949 hex #FF4949 Save Cancel Notificatio…" at bounding box center [1279, 407] width 2578 height 591
click at [780, 63] on div "Product Catalogue" at bounding box center [793, 63] width 81 height 12
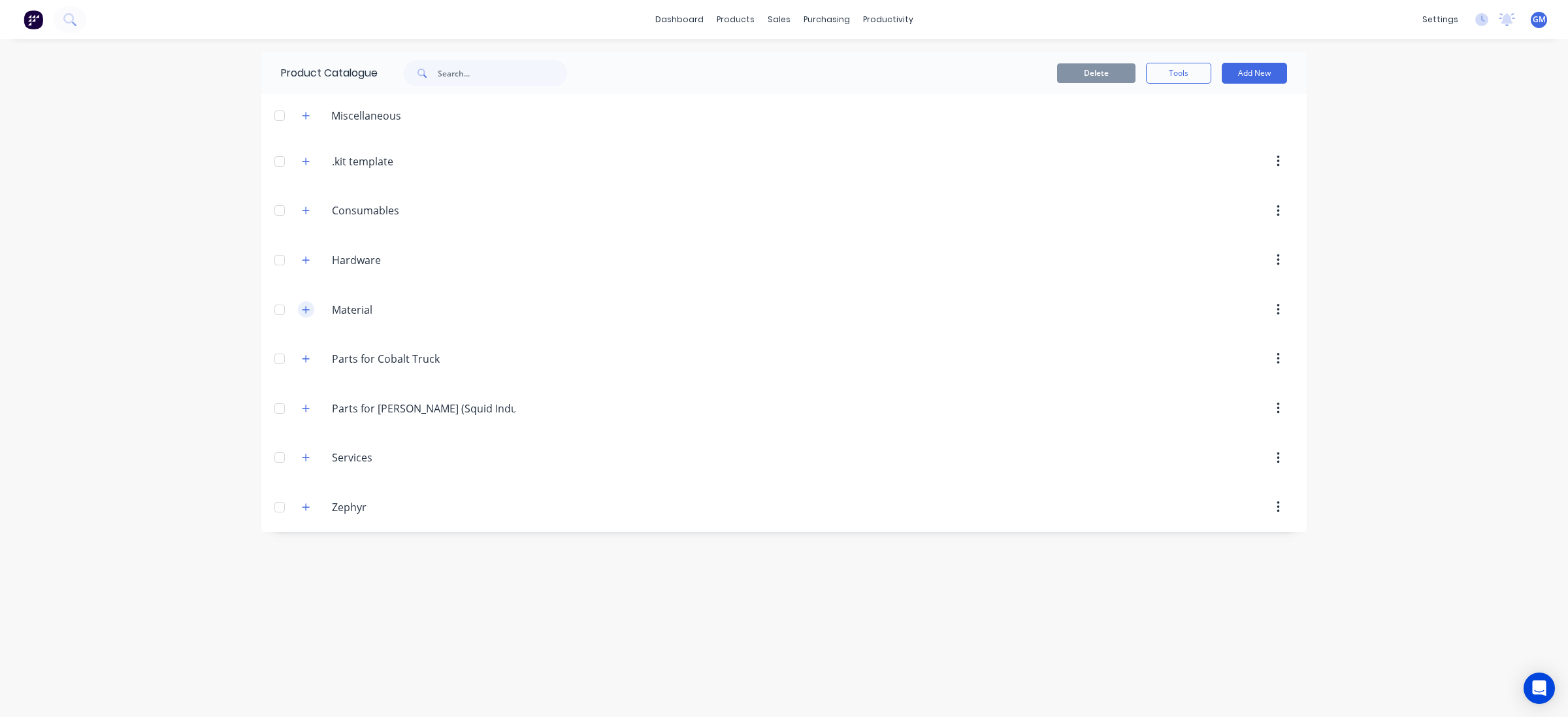
click at [301, 306] on button "button" at bounding box center [306, 309] width 16 height 16
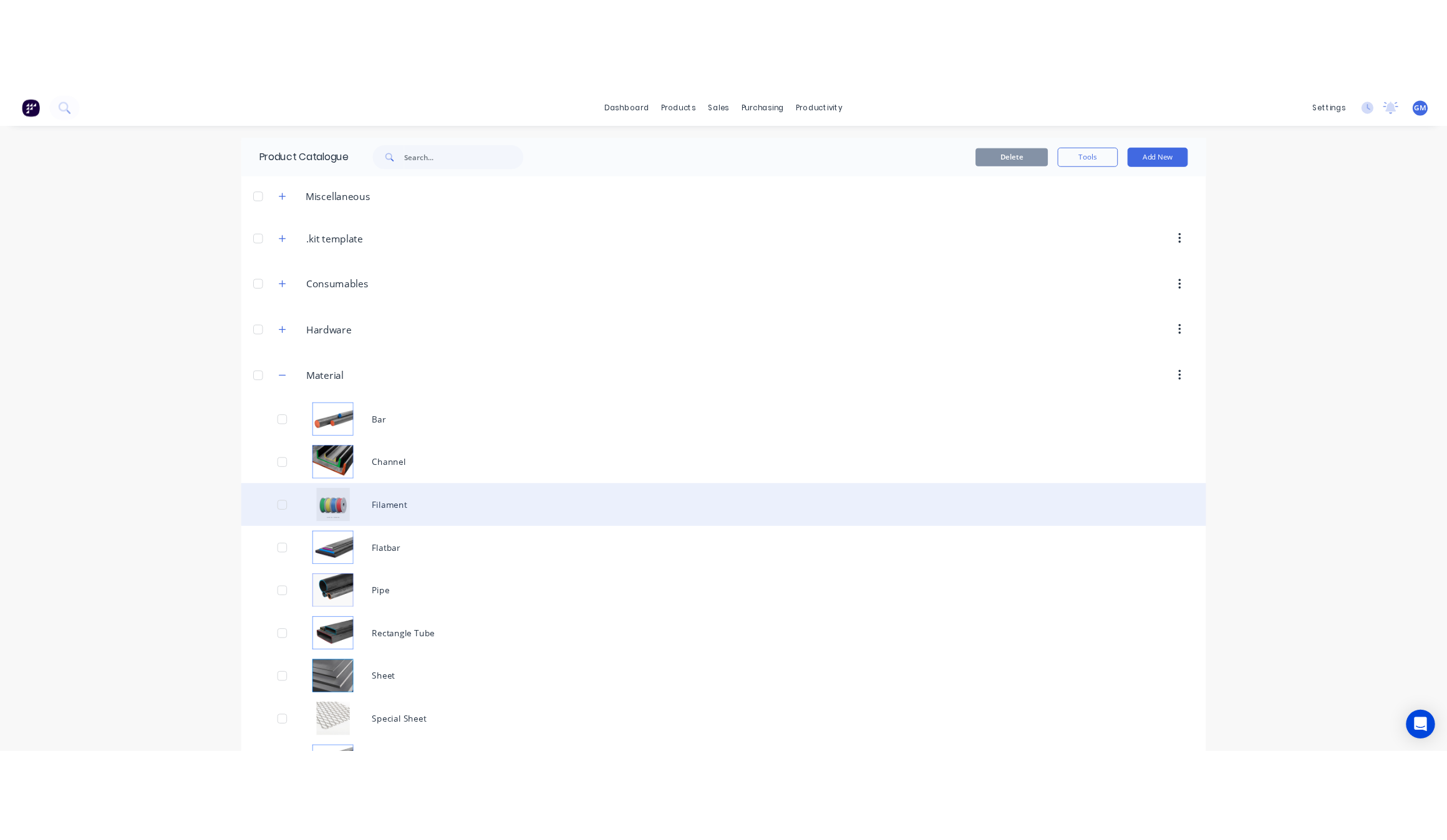
scroll to position [156, 0]
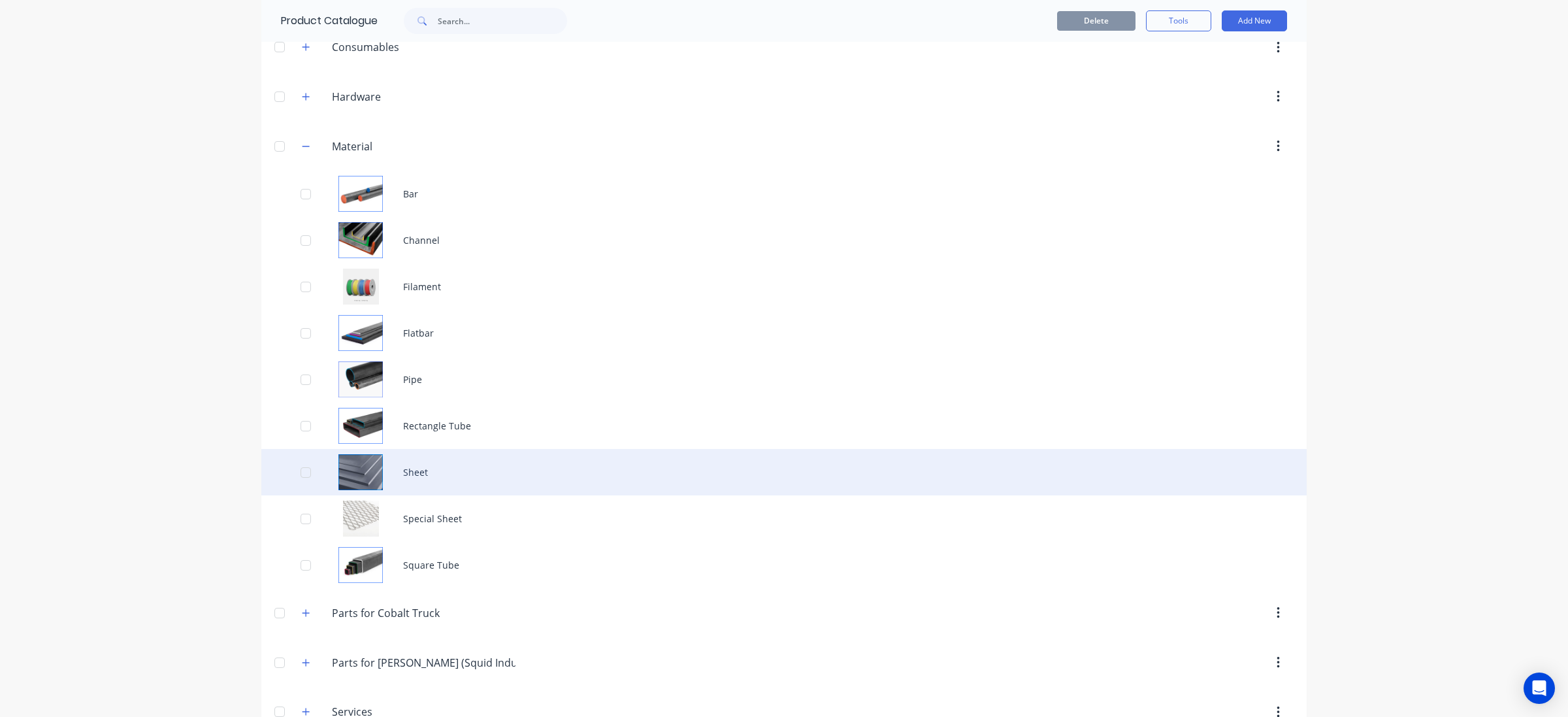
click at [507, 475] on div "Sheet" at bounding box center [784, 473] width 1045 height 47
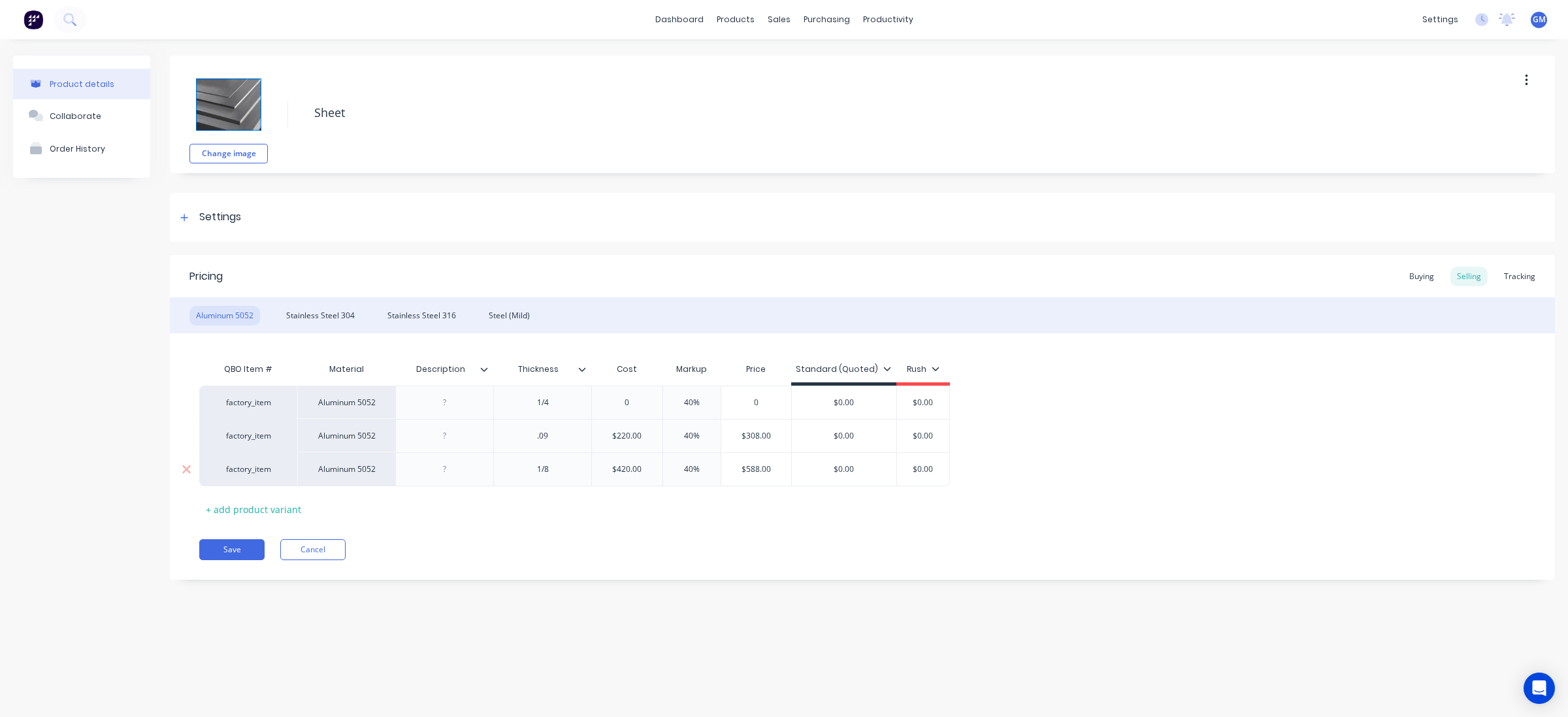
type input "$420.00"
drag, startPoint x: 651, startPoint y: 474, endPoint x: 611, endPoint y: 477, distance: 40.1
click at [611, 477] on div "$420.00 $420.00" at bounding box center [627, 469] width 70 height 33
click at [624, 508] on div "QBO Item # Material Description Thickness Cost Markup Price Standard (Quoted) R…" at bounding box center [862, 438] width 1327 height 164
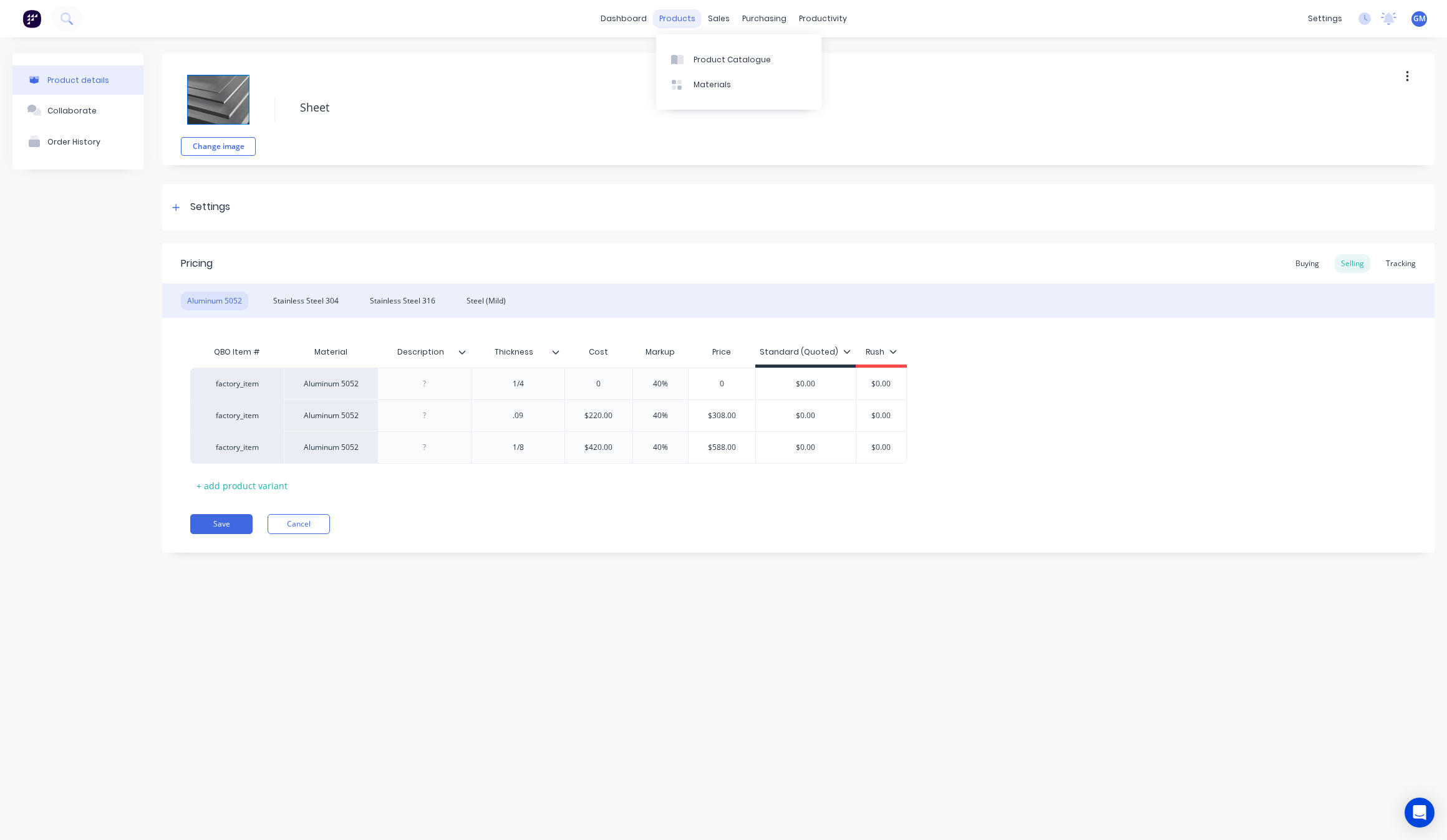
click at [693, 16] on div "products" at bounding box center [677, 18] width 48 height 18
click at [708, 58] on div "Product Catalogue" at bounding box center [732, 59] width 77 height 12
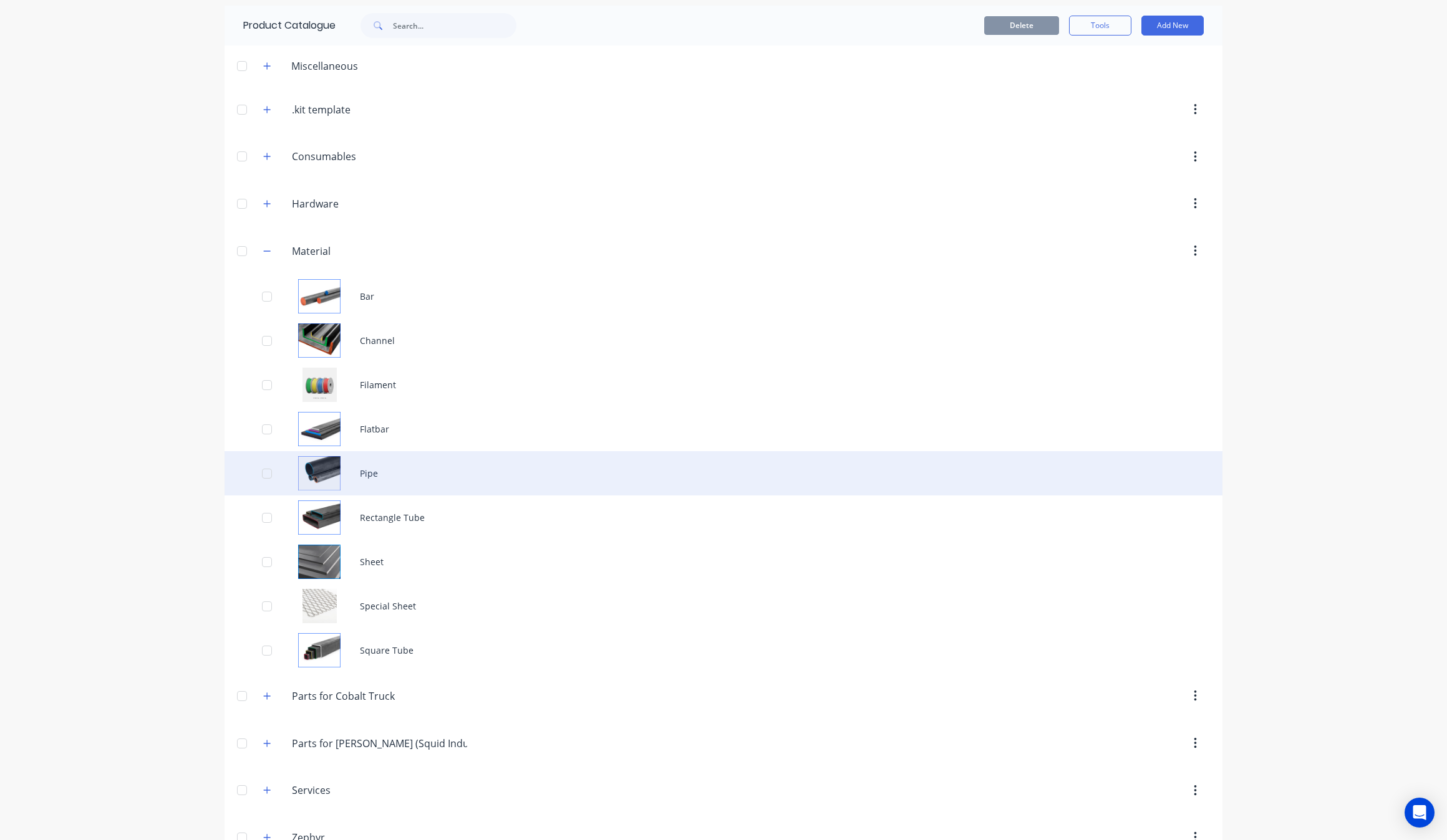
scroll to position [79, 0]
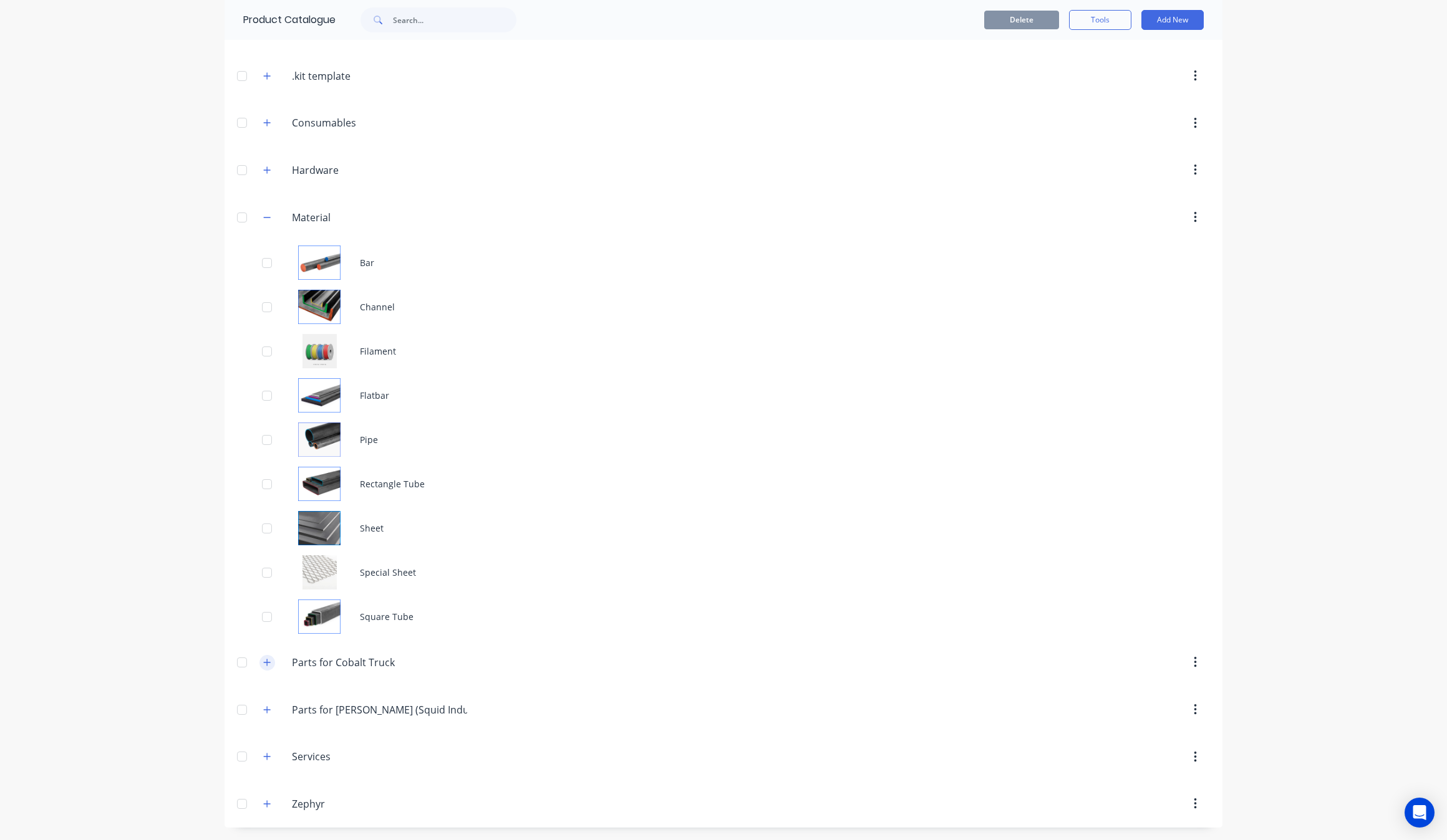
click at [264, 662] on icon "button" at bounding box center [267, 662] width 7 height 7
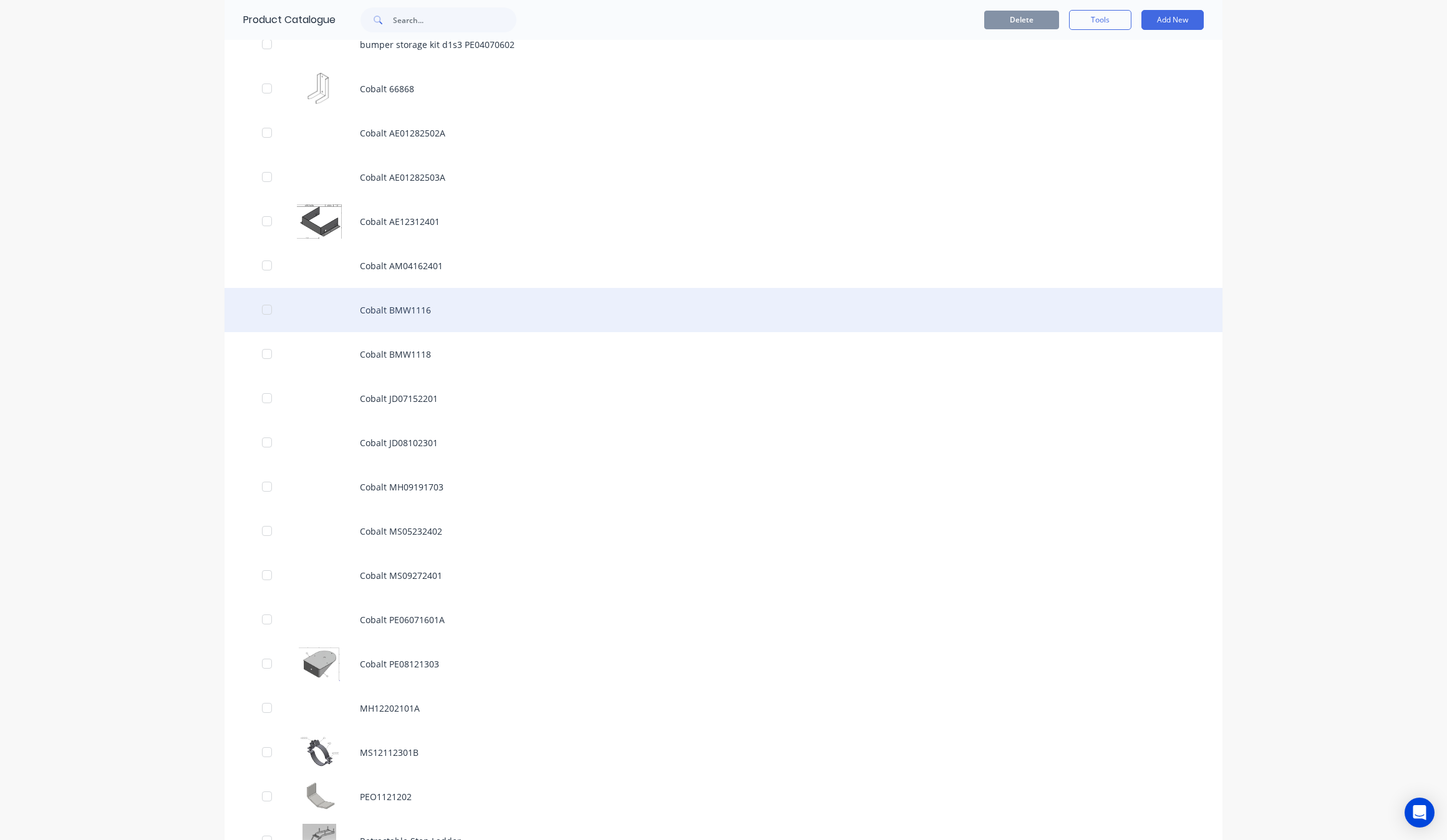
scroll to position [964, 0]
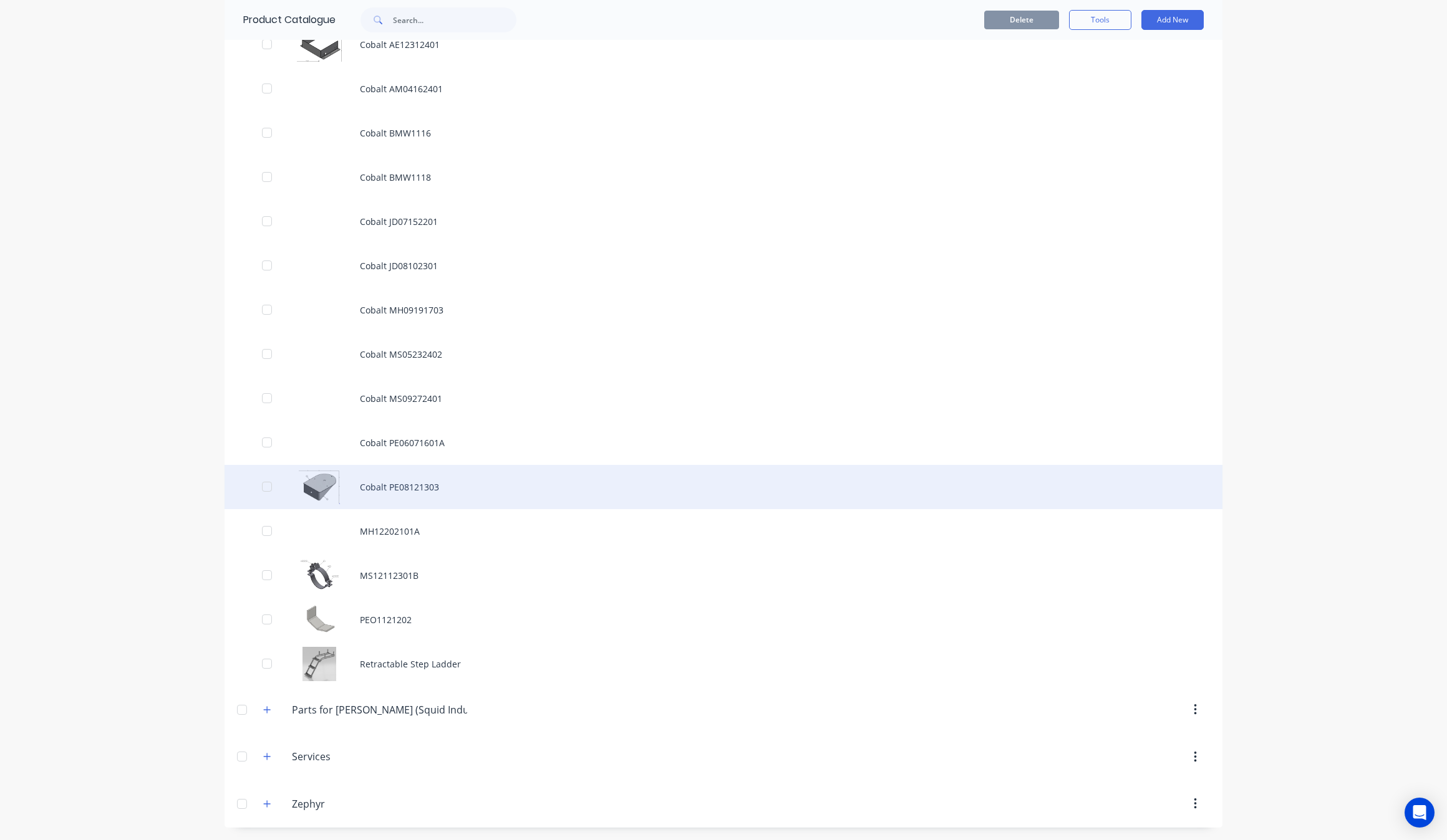
click at [470, 497] on div "Cobalt PE08121303" at bounding box center [724, 487] width 998 height 45
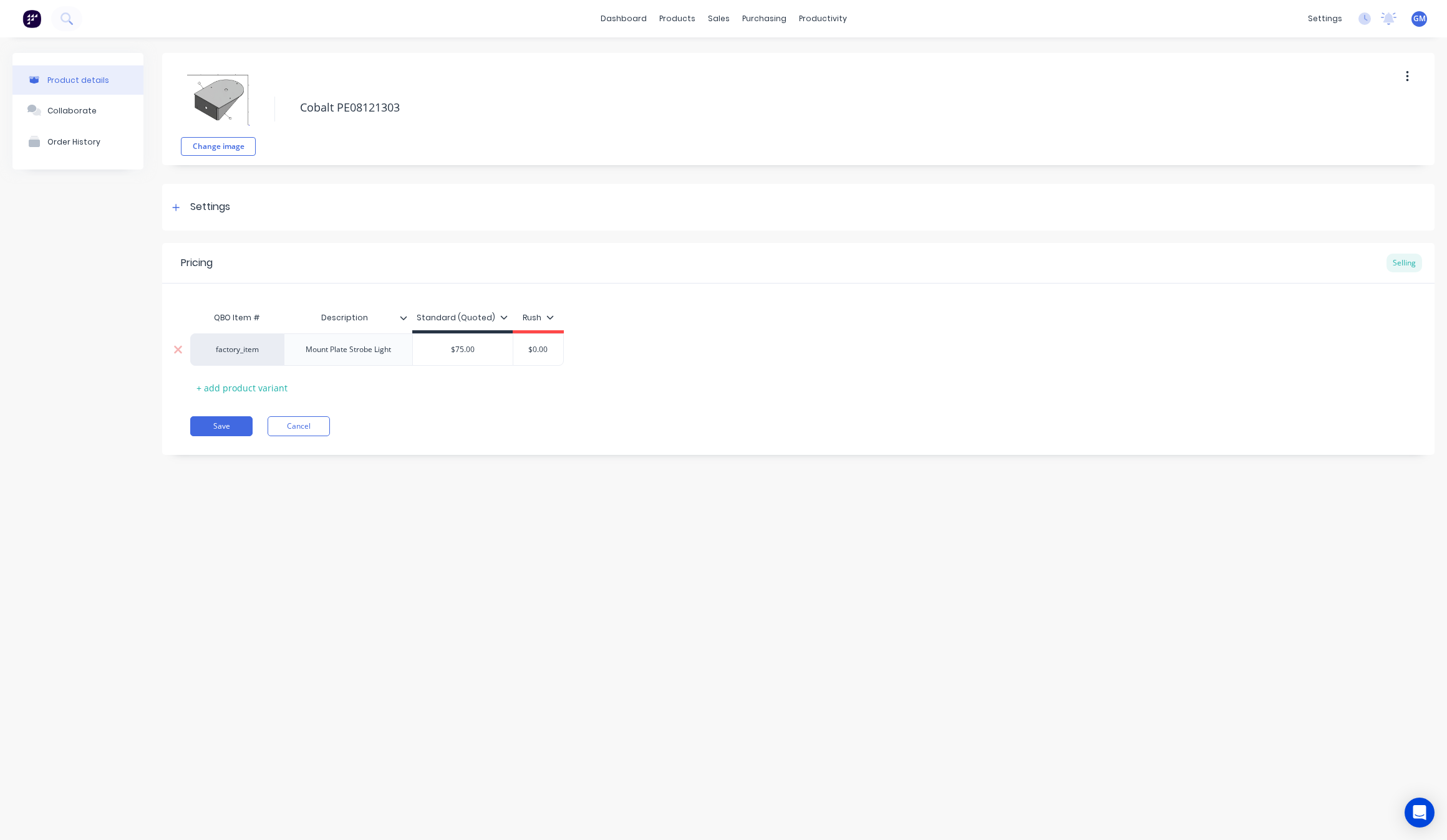
type input "$75.00"
click at [497, 347] on input "$75.00" at bounding box center [463, 349] width 100 height 12
click at [610, 357] on div "factory_item Mount Plate Strobe Light $75.00 $75.00 $0.00" at bounding box center [798, 349] width 1216 height 32
click at [471, 356] on div "$75.00" at bounding box center [463, 349] width 100 height 32
drag, startPoint x: 222, startPoint y: 434, endPoint x: 315, endPoint y: 431, distance: 93.0
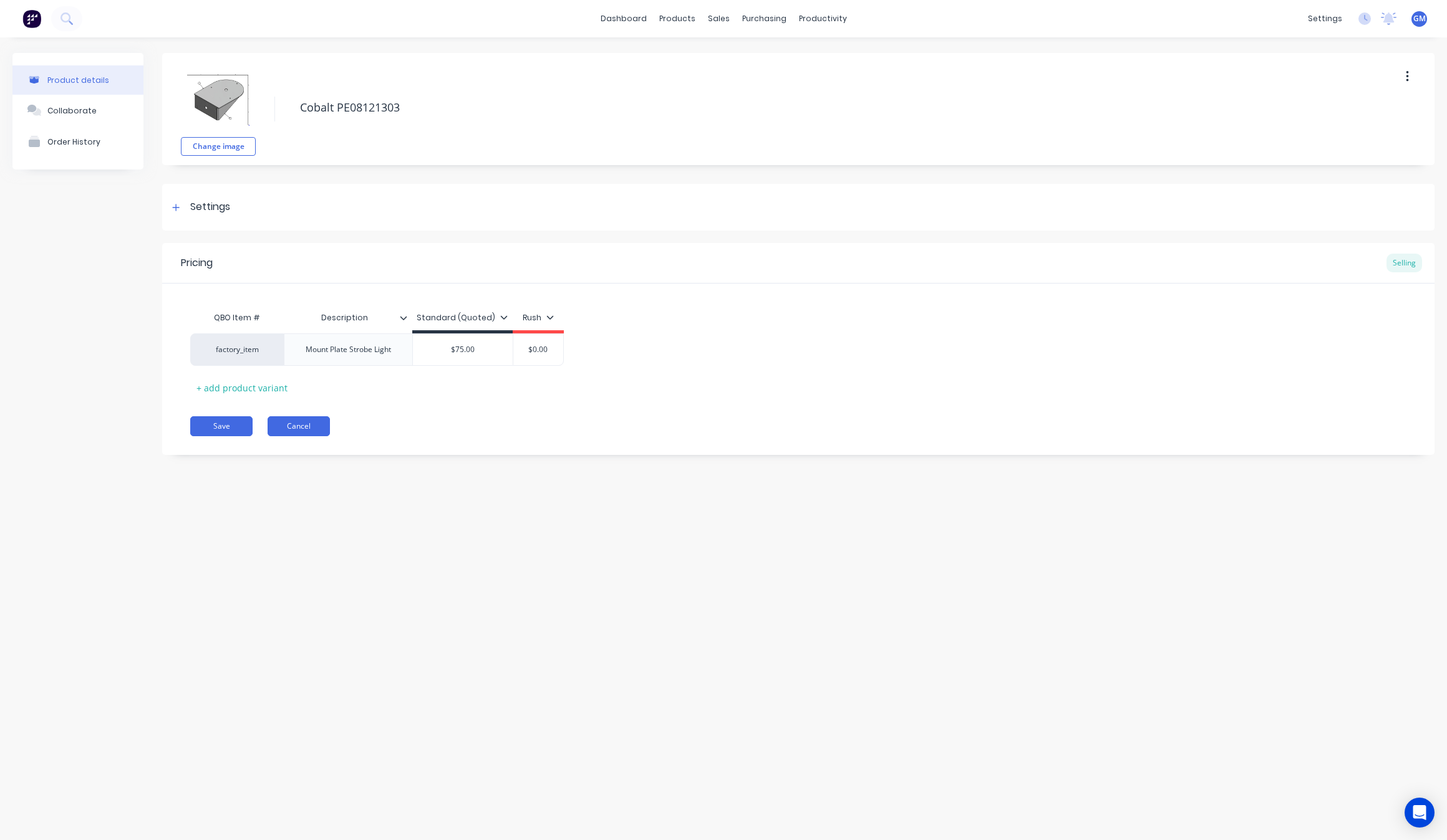
click at [312, 440] on div "Pricing Selling QBO Item # Description Standard (Quoted) Rush factory_item Moun…" at bounding box center [798, 348] width 1272 height 212
click at [317, 431] on button "Cancel" at bounding box center [299, 426] width 62 height 20
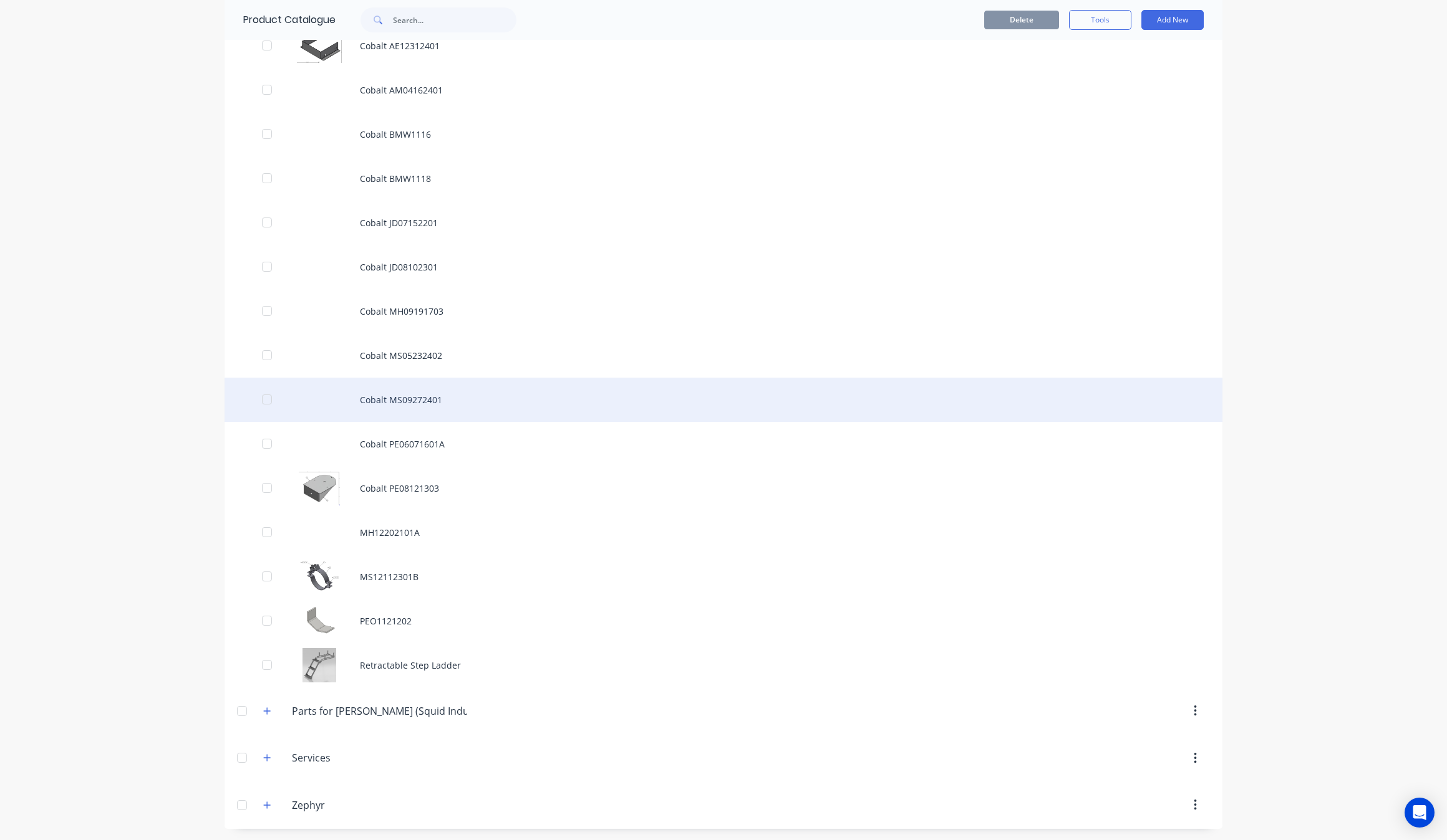
scroll to position [964, 0]
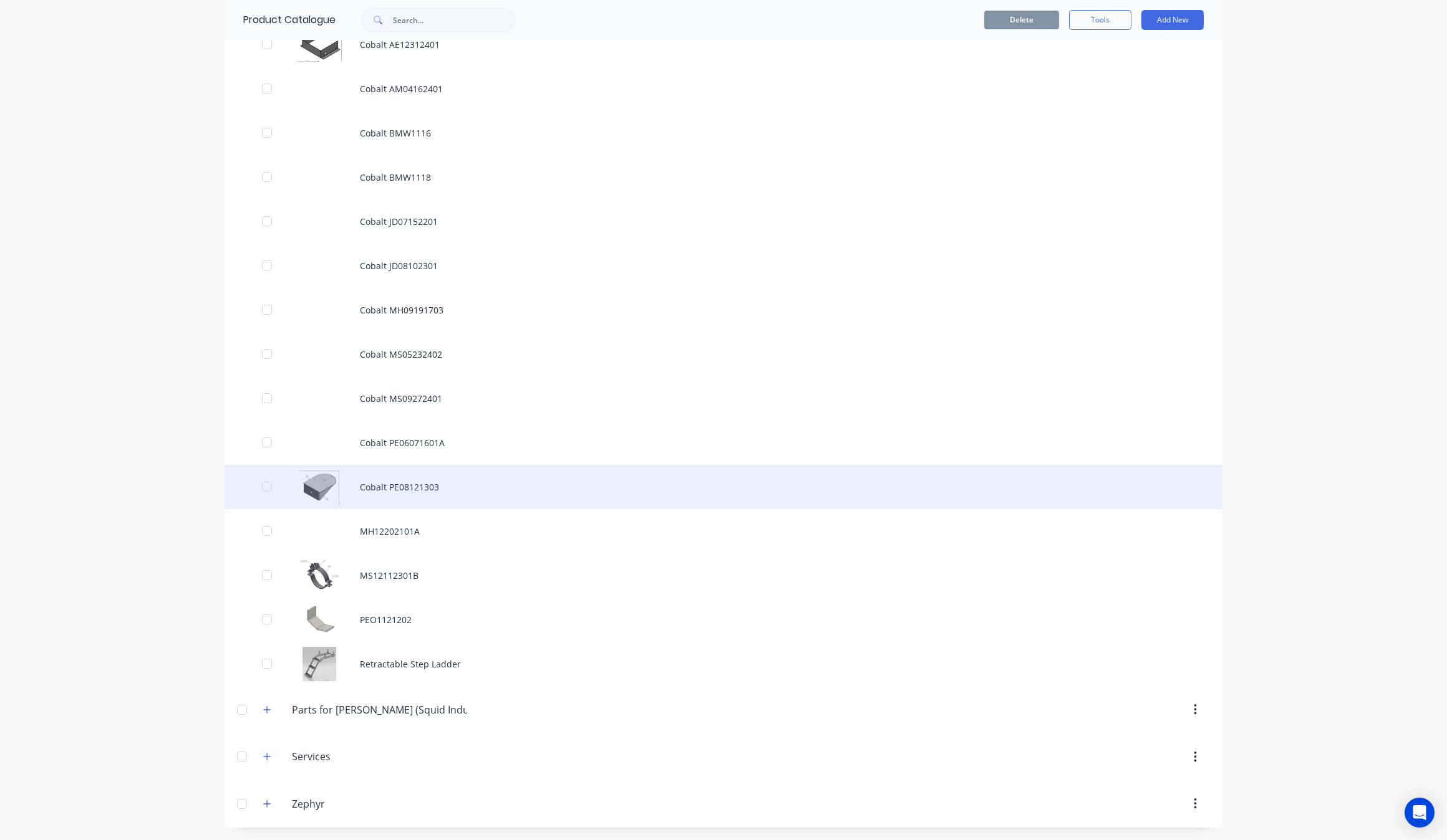
click at [432, 483] on div "Cobalt PE08121303" at bounding box center [724, 487] width 998 height 45
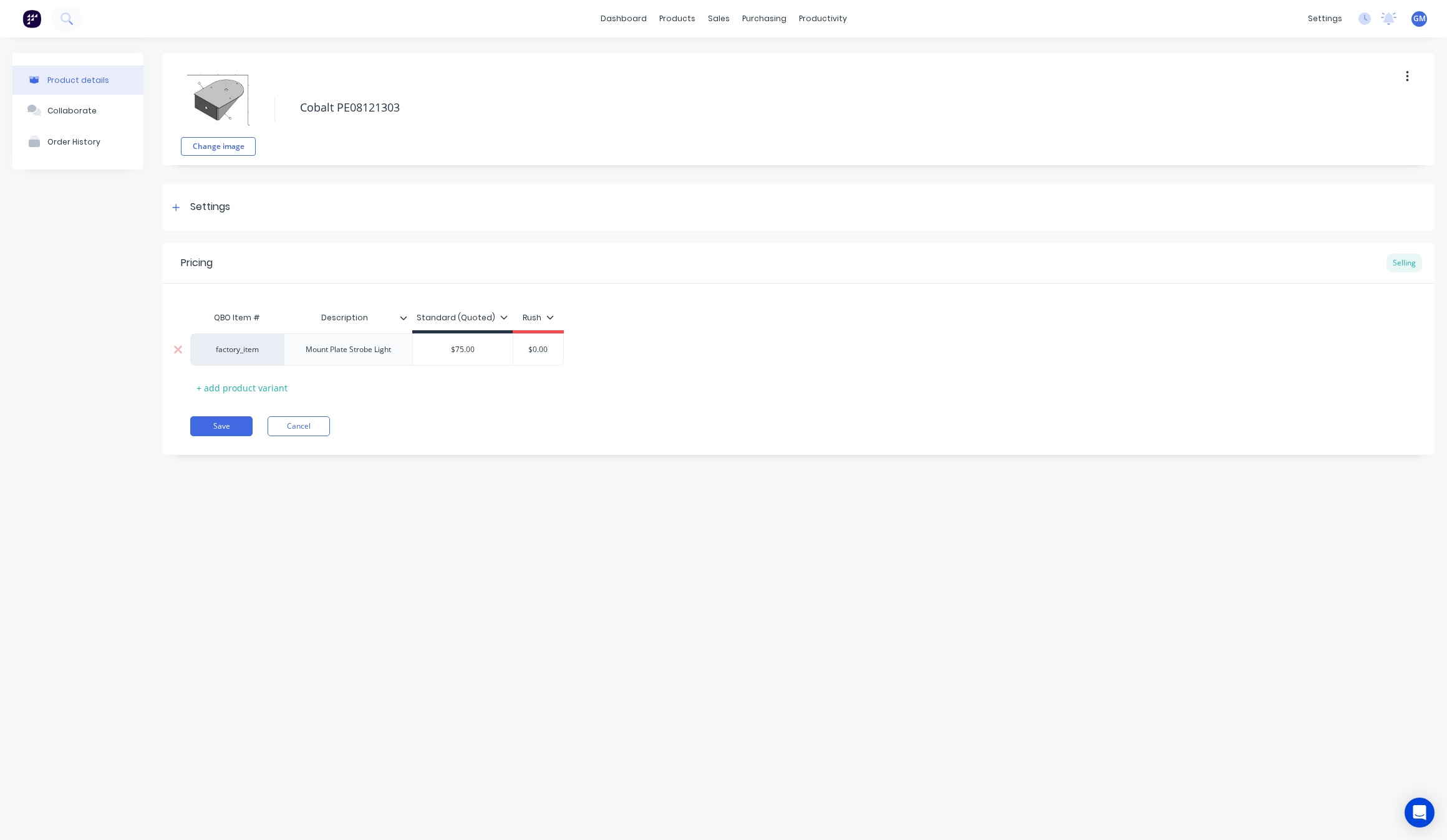
click at [477, 341] on div "$75.00" at bounding box center [463, 349] width 100 height 32
type input "$75.00"
click at [214, 424] on button "Save" at bounding box center [221, 426] width 62 height 20
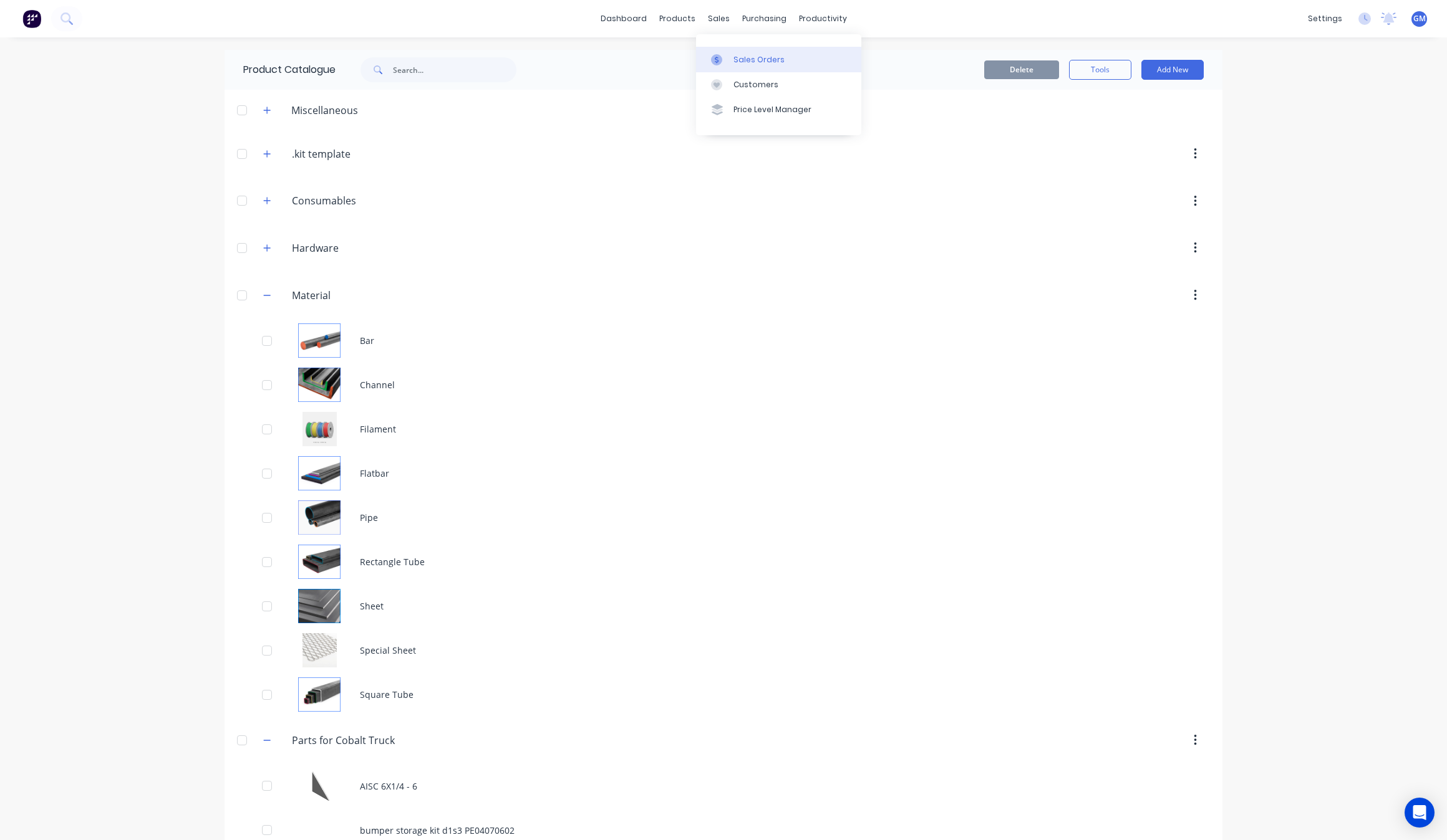
click at [750, 55] on div "Sales Orders" at bounding box center [759, 59] width 51 height 12
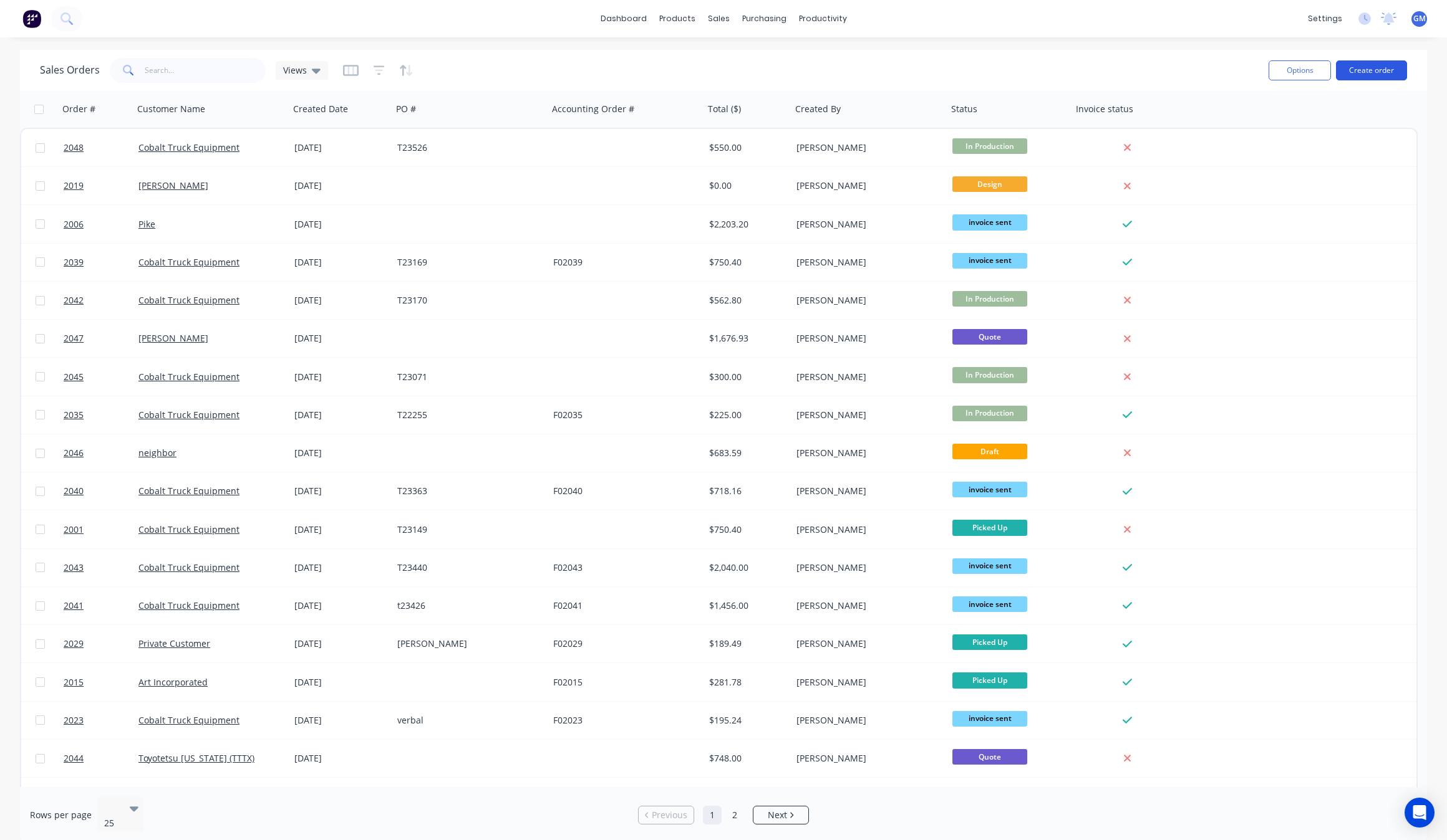
click at [1367, 72] on button "Create order" at bounding box center [1371, 71] width 71 height 20
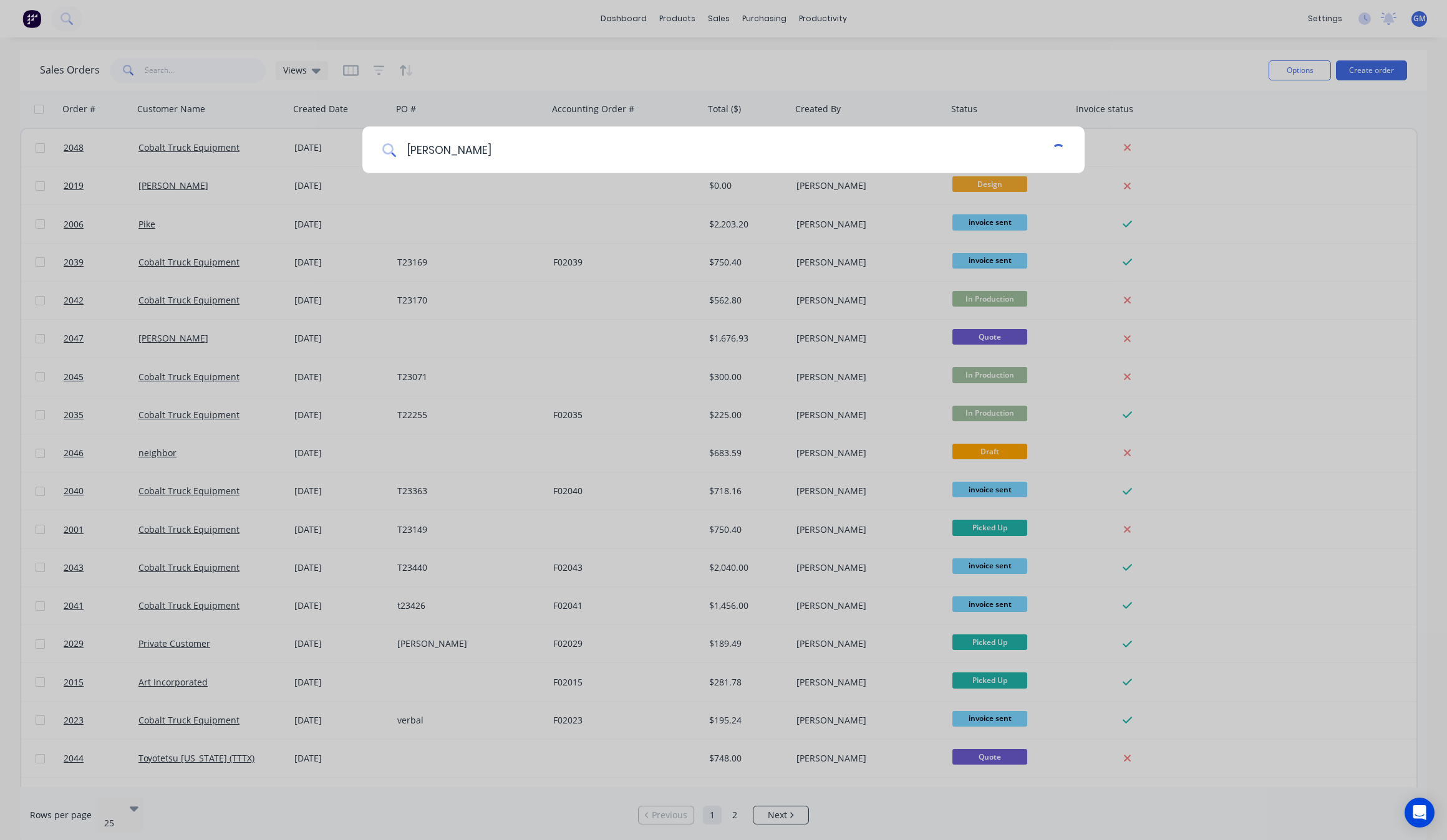
click at [458, 153] on input "[PERSON_NAME]" at bounding box center [724, 149] width 656 height 47
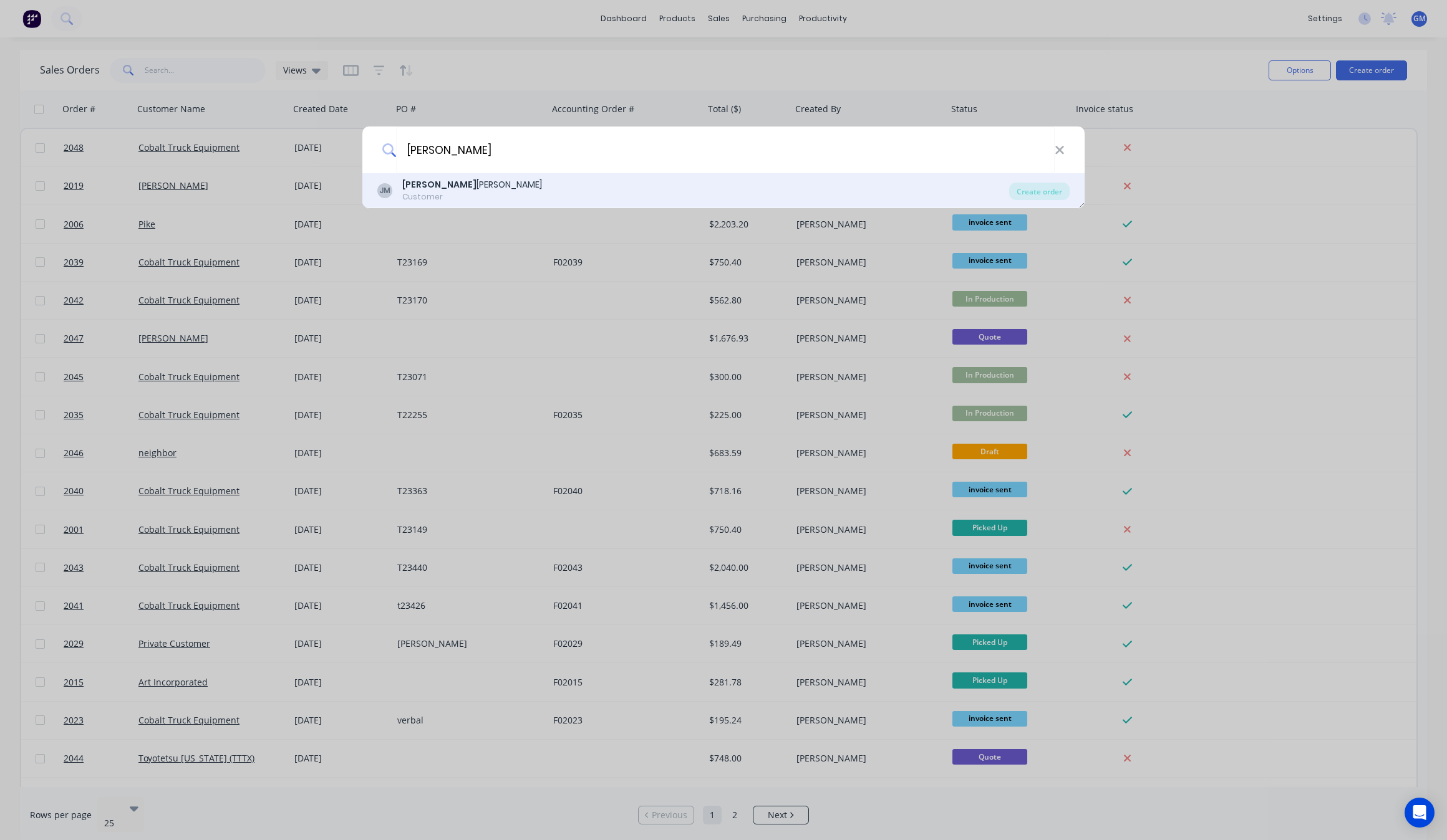
type input "[PERSON_NAME]"
click at [506, 202] on div "[PERSON_NAME] [PERSON_NAME] Customer" at bounding box center [693, 191] width 632 height 25
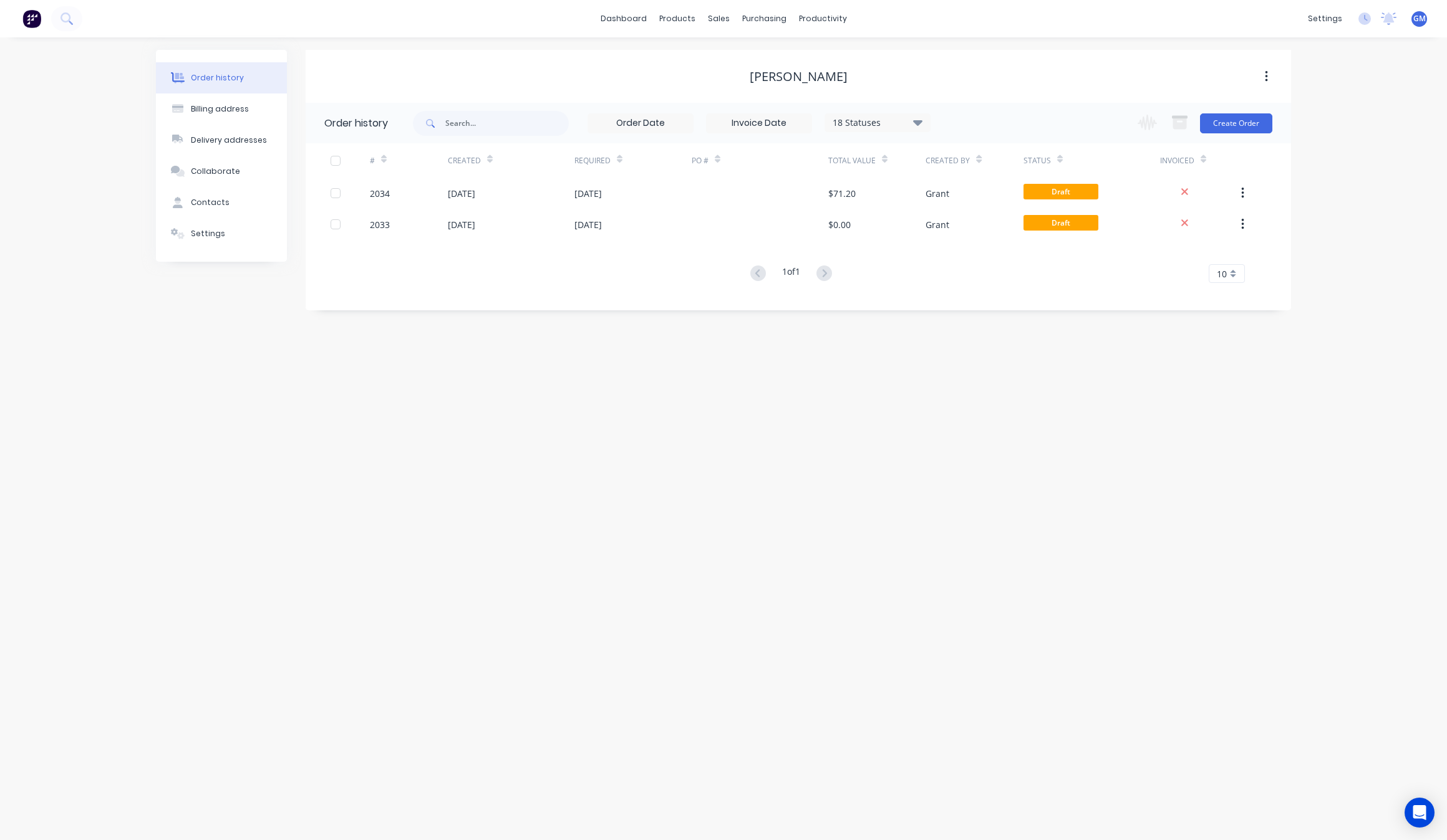
click at [1279, 123] on div "18 Statuses Invoice Status Invoiced Not Invoiced Partial Order Status All Archi…" at bounding box center [851, 123] width 878 height 41
click at [1233, 126] on button "Create Order" at bounding box center [1236, 123] width 72 height 20
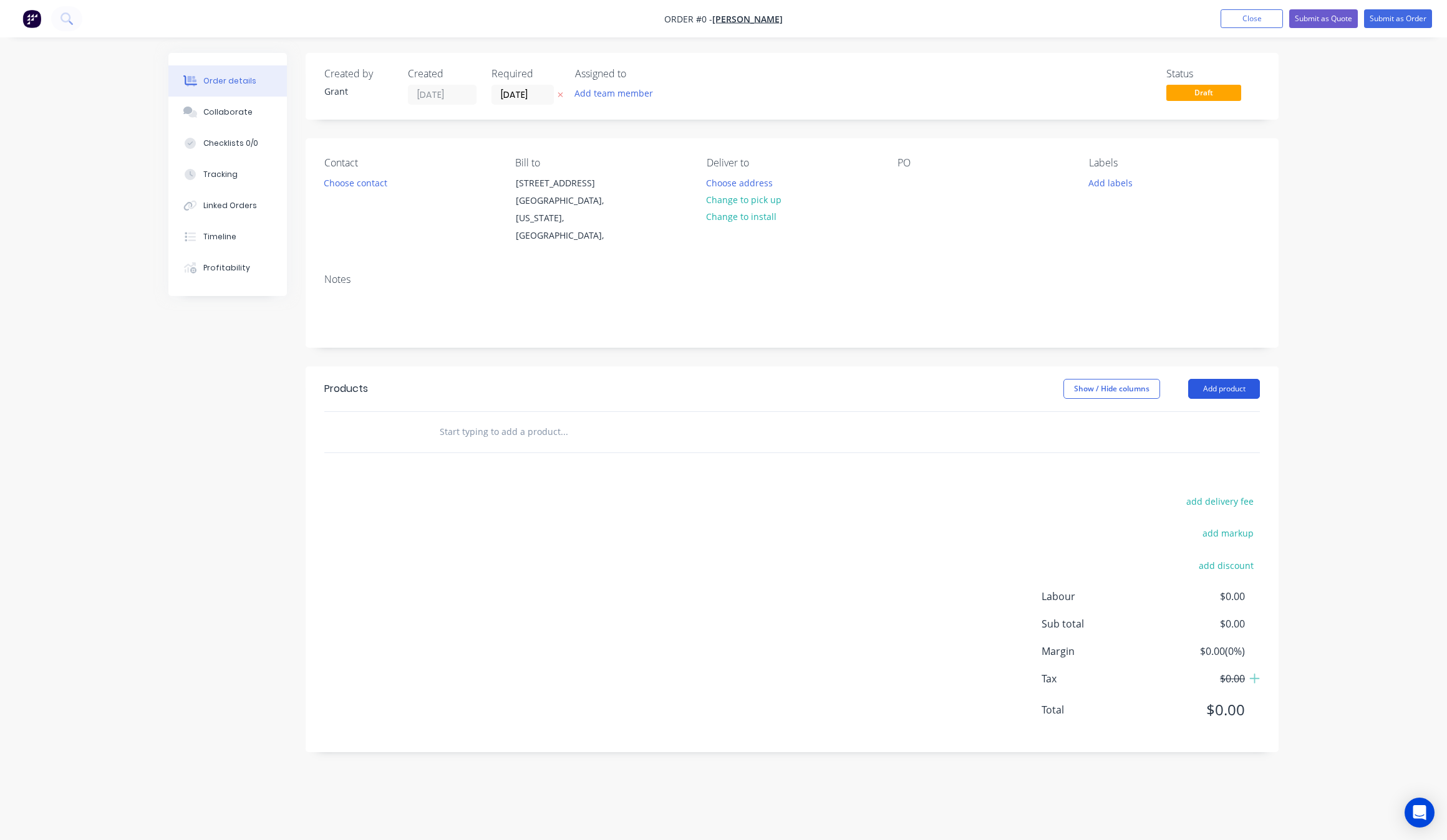
click at [1224, 379] on button "Add product" at bounding box center [1223, 389] width 72 height 20
click at [1205, 412] on div "Product catalogue" at bounding box center [1200, 420] width 96 height 18
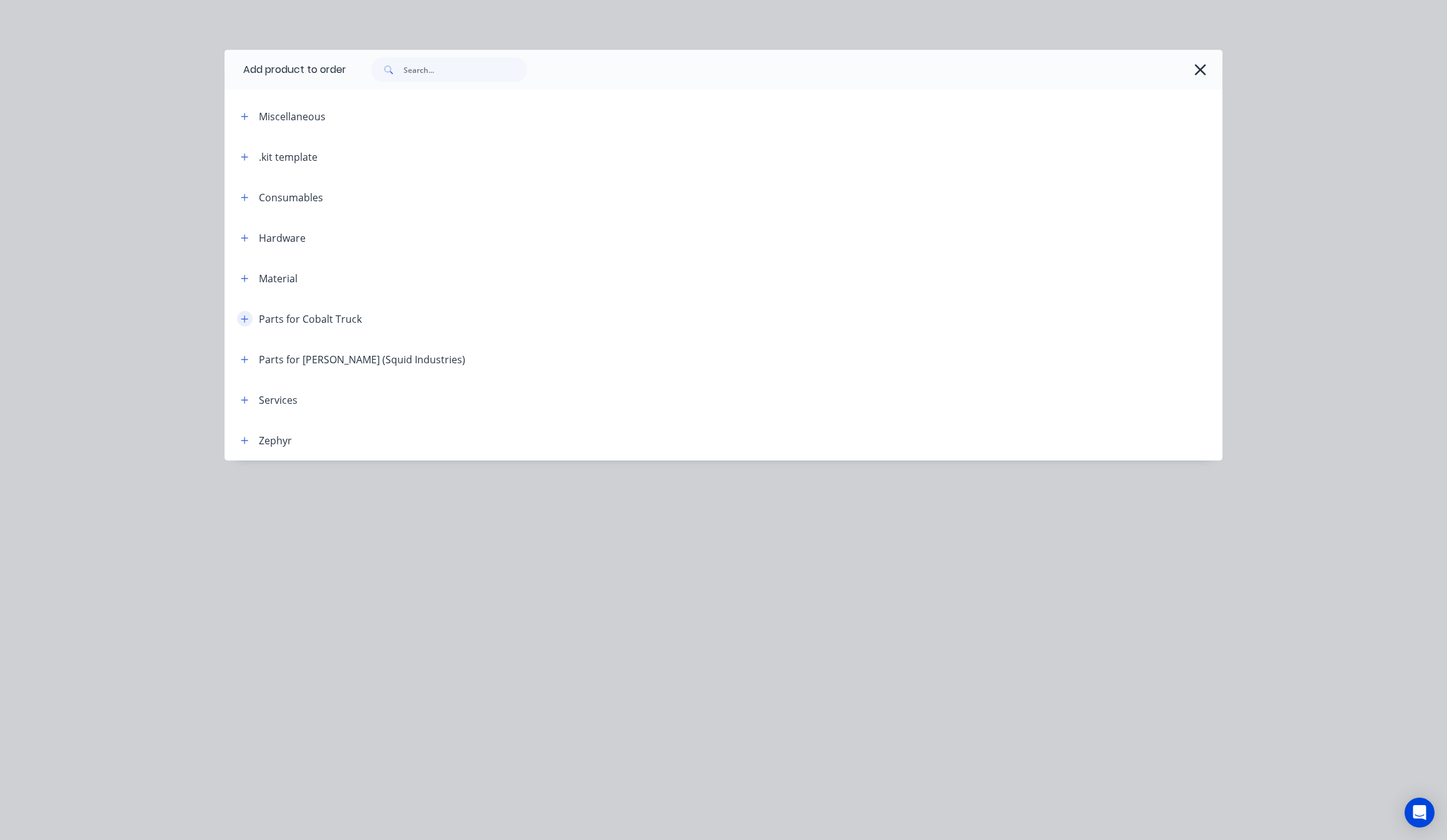
click at [246, 324] on button "button" at bounding box center [245, 318] width 15 height 15
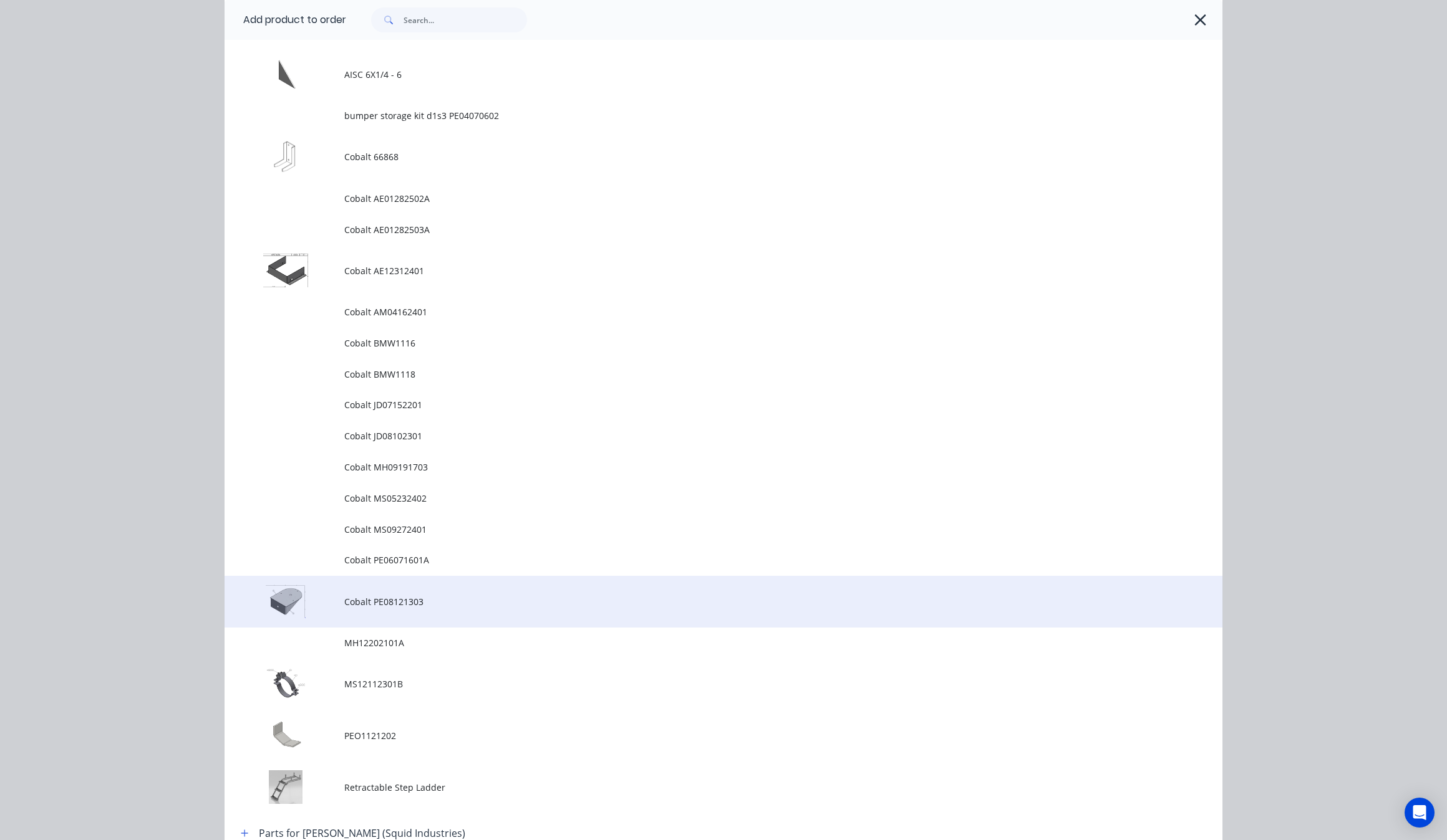
scroll to position [439, 0]
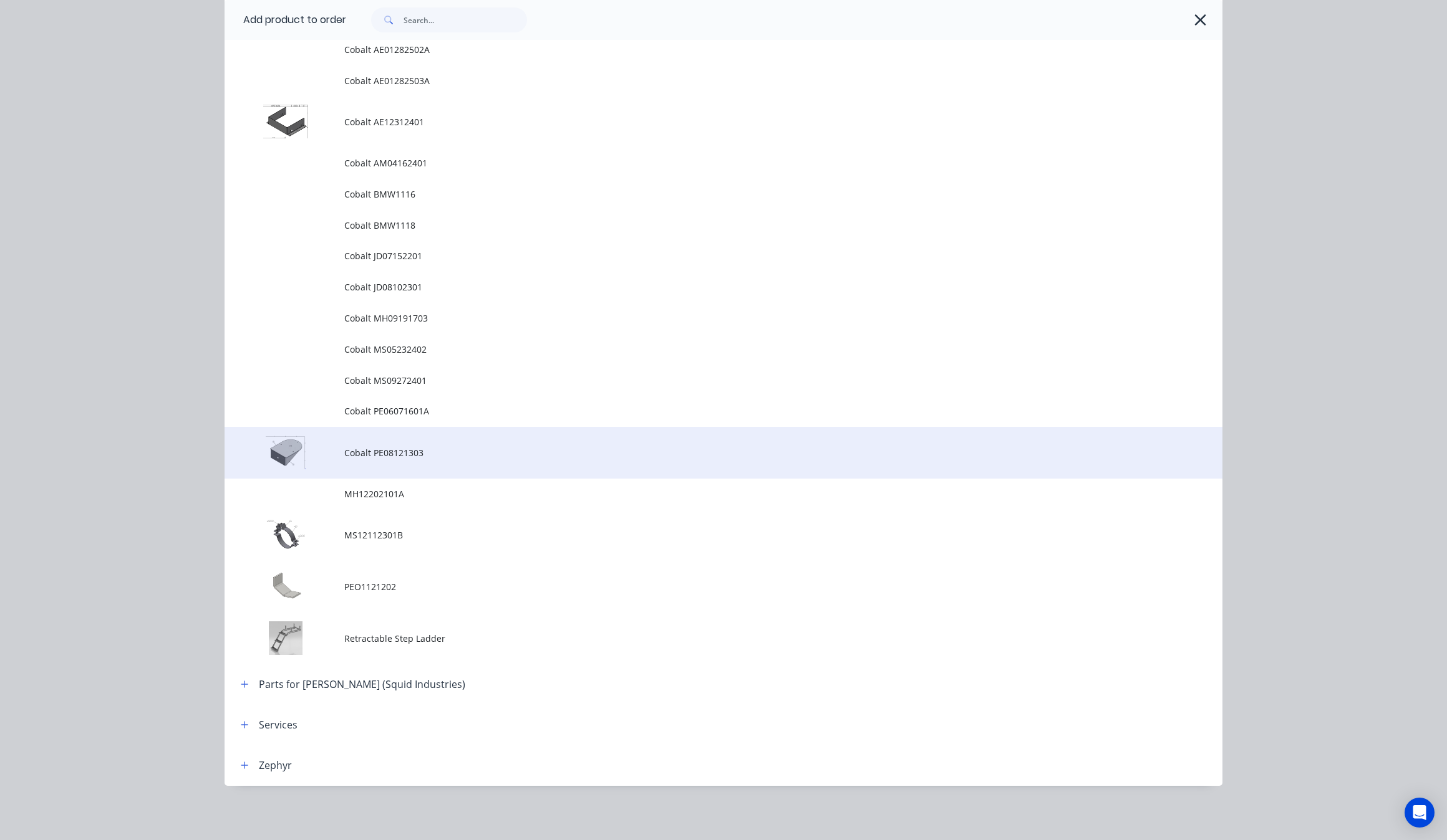
click at [486, 457] on span "Cobalt PE08121303" at bounding box center [695, 452] width 702 height 13
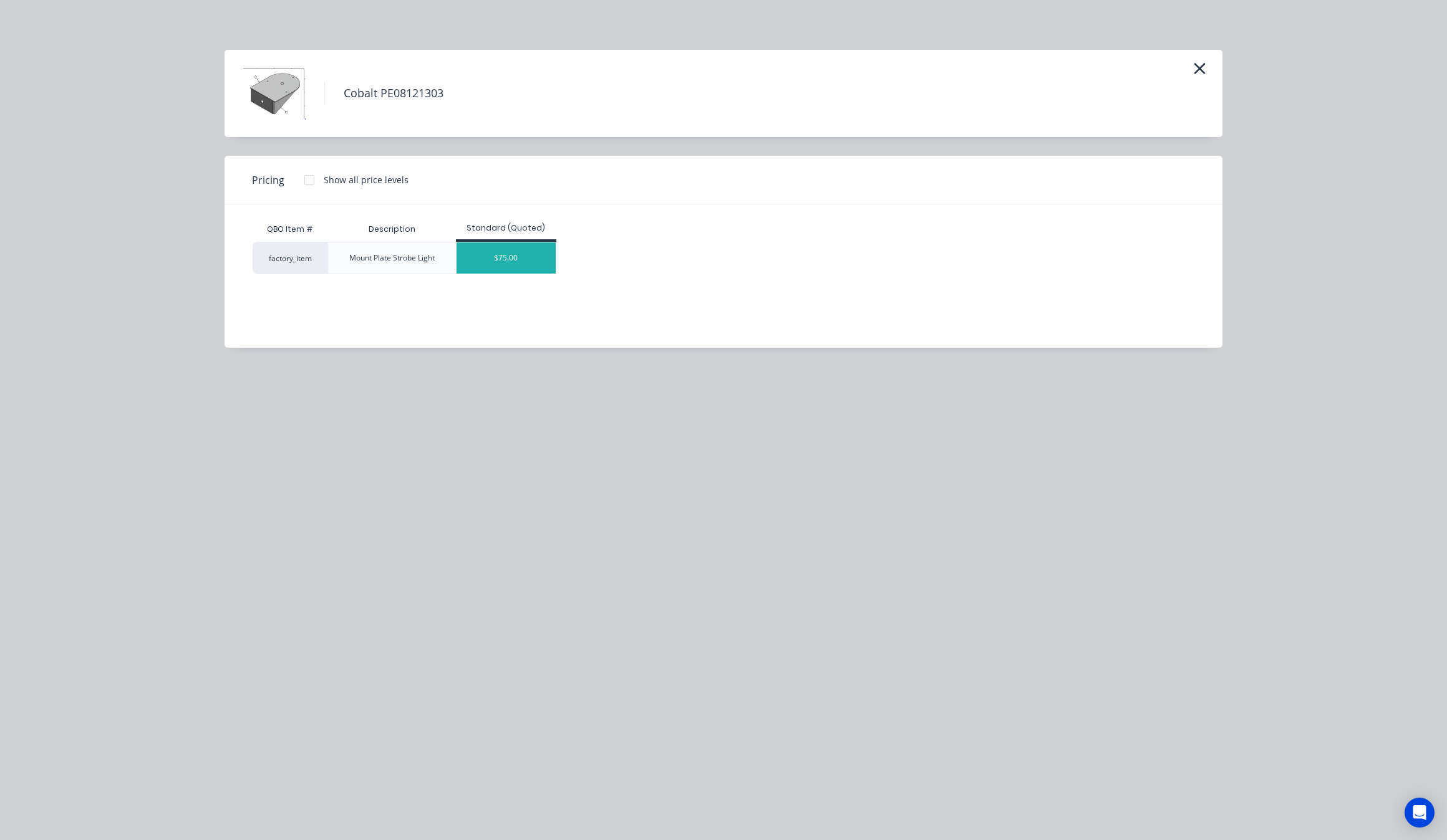
click at [533, 258] on div "$75.00" at bounding box center [506, 258] width 99 height 32
